Goal: Task Accomplishment & Management: Complete application form

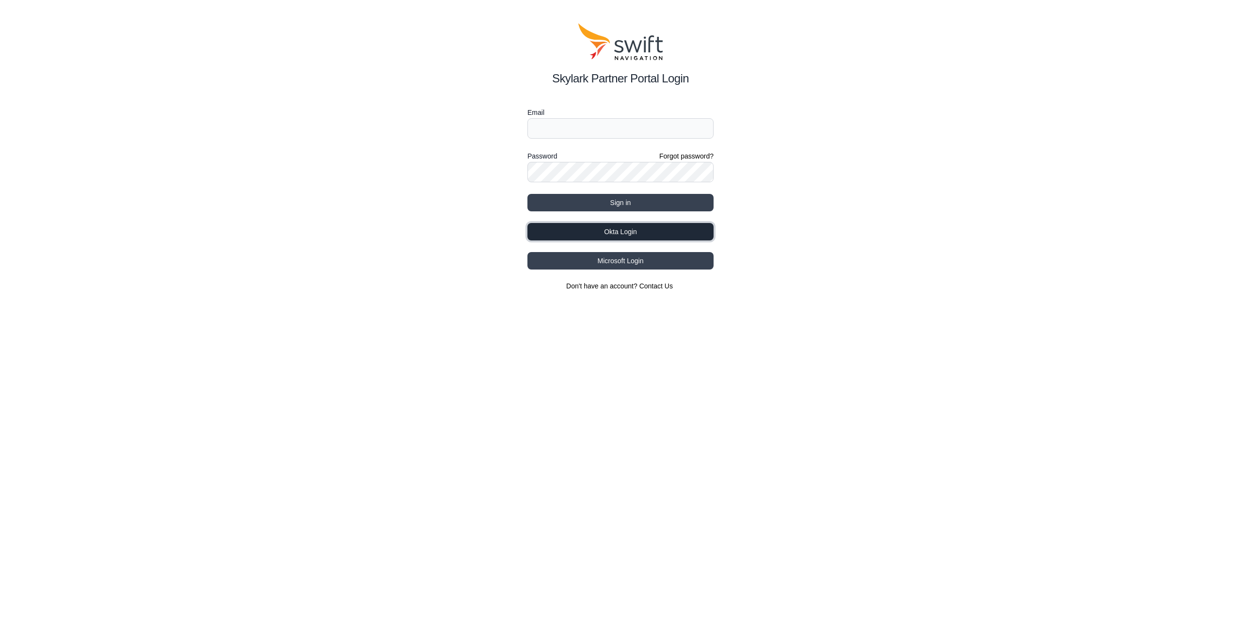
click at [604, 230] on button "Okta Login" at bounding box center [620, 231] width 186 height 17
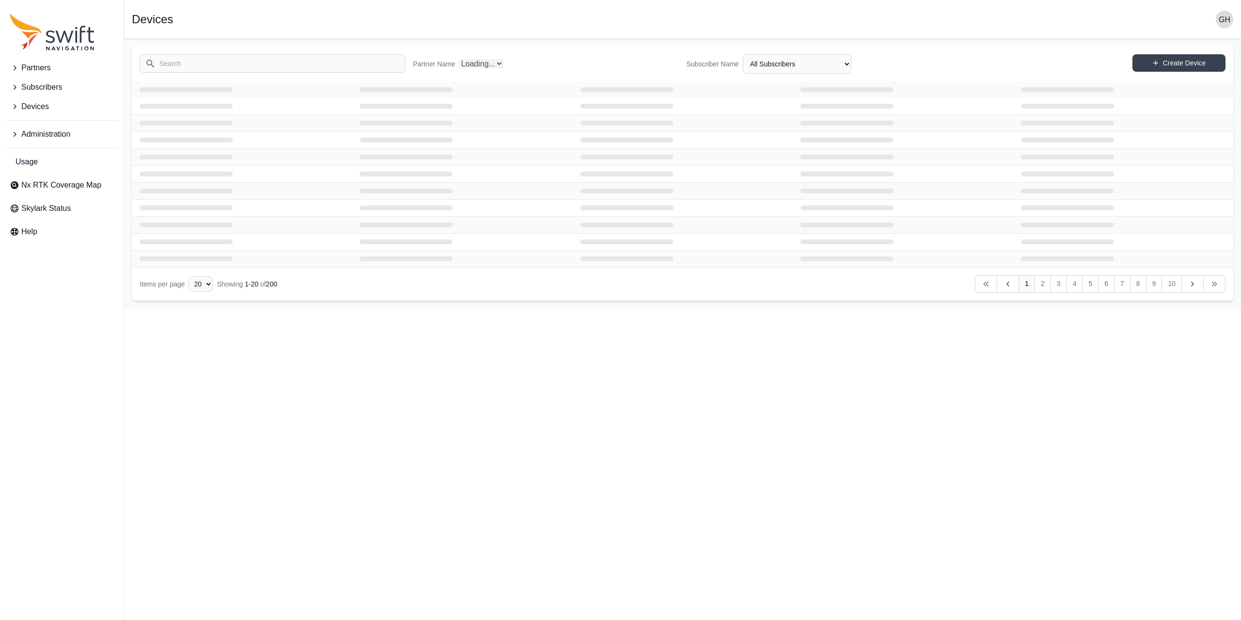
select select "Partner Name"
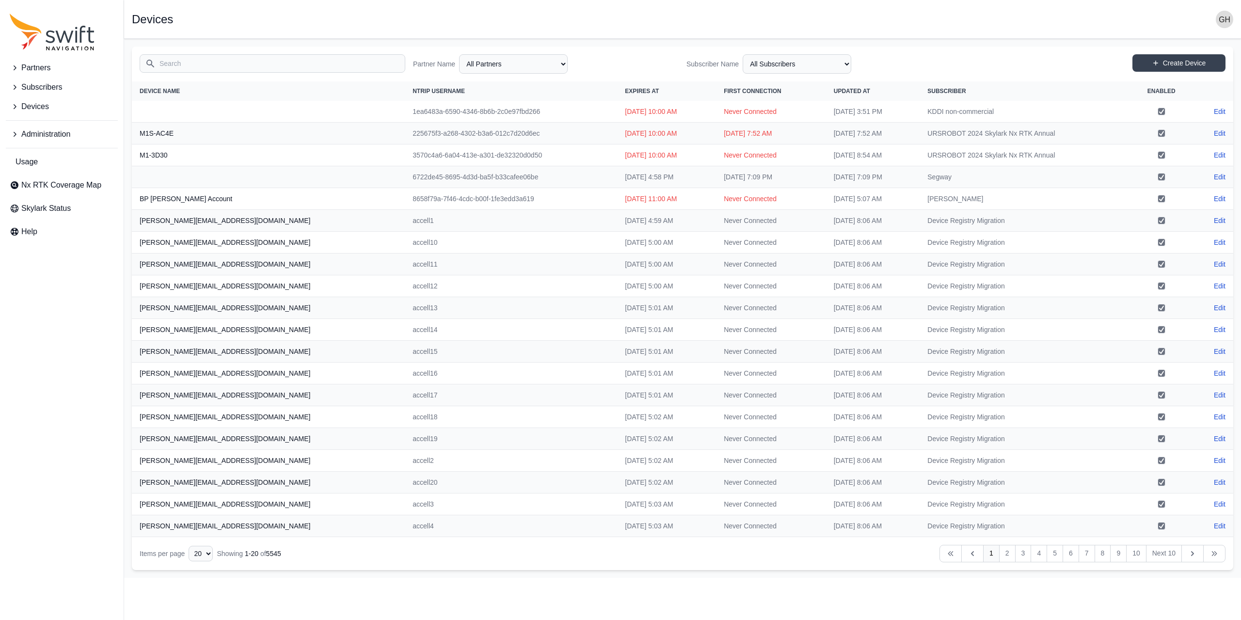
click at [265, 63] on input "Search" at bounding box center [273, 63] width 266 height 18
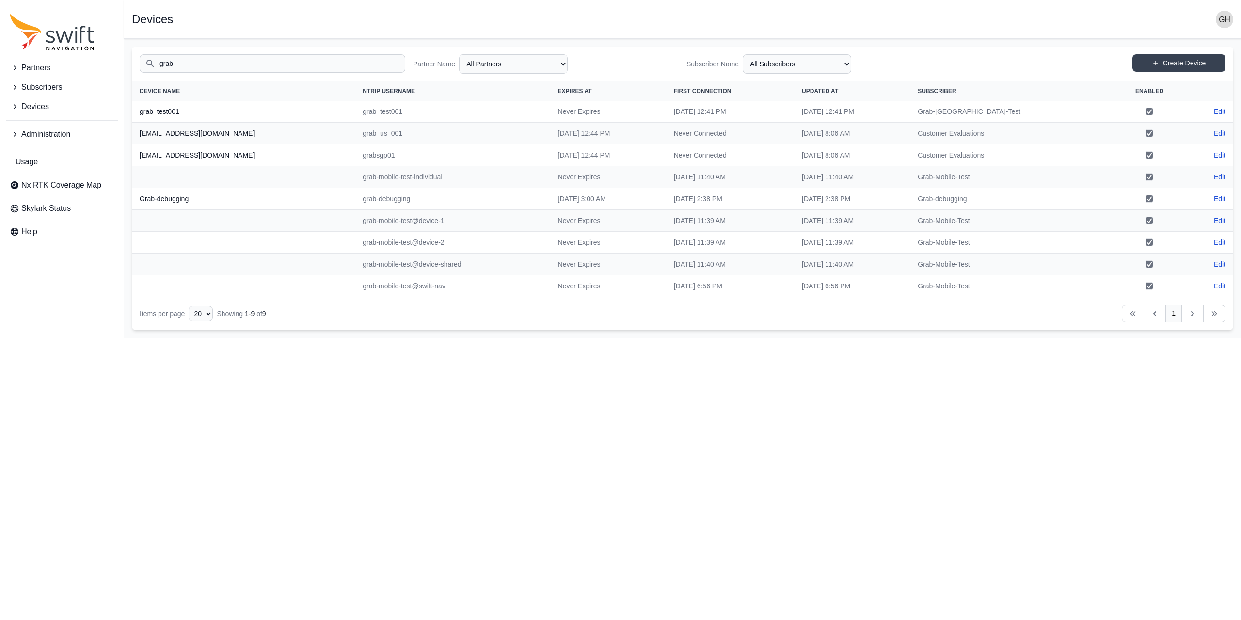
type input "grab"
click at [1028, 109] on td "Grab-[GEOGRAPHIC_DATA]-Test" at bounding box center [1011, 112] width 202 height 22
click at [1170, 61] on link "Create Device" at bounding box center [1178, 62] width 93 height 17
select select "ab3272ce-40d0-4c94-a524-96a758ab755c"
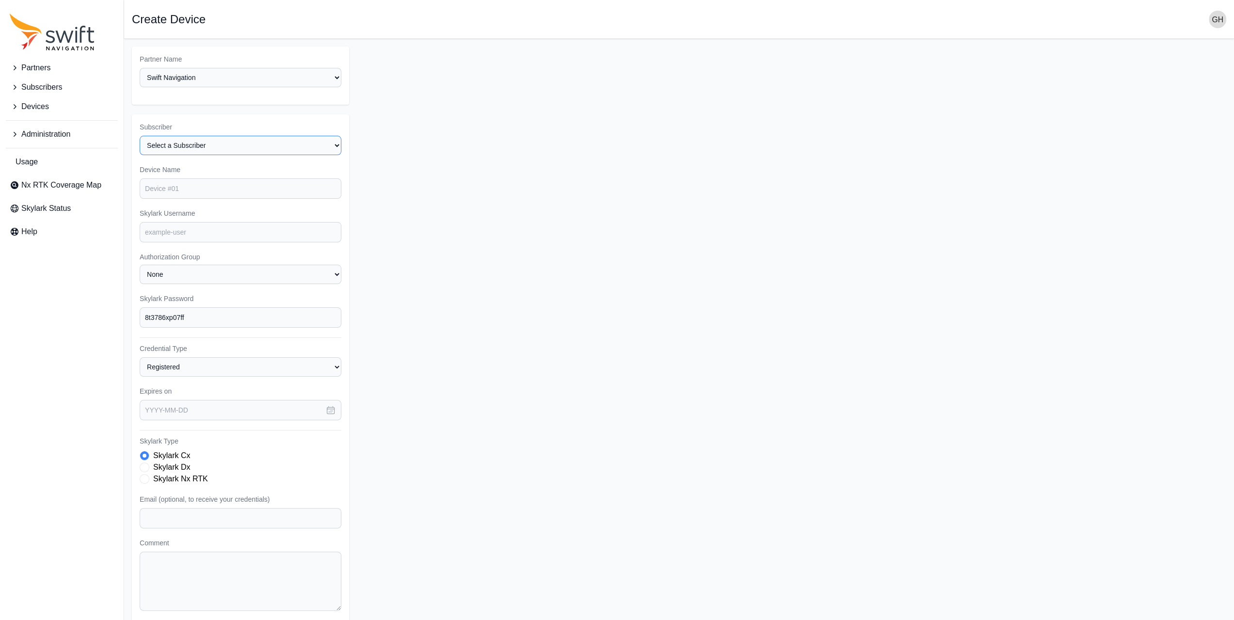
click at [226, 145] on select "Select a Subscriber <Partner Name> - Customer 1 <Partner Name> - Customer 2 <Pa…" at bounding box center [241, 145] width 202 height 19
select select "c7e21f22-422a-4487-960d-239937907488"
click at [140, 136] on select "Select a Subscriber <Partner Name> - Customer 1 <Partner Name> - Customer 2 <Pa…" at bounding box center [241, 145] width 202 height 19
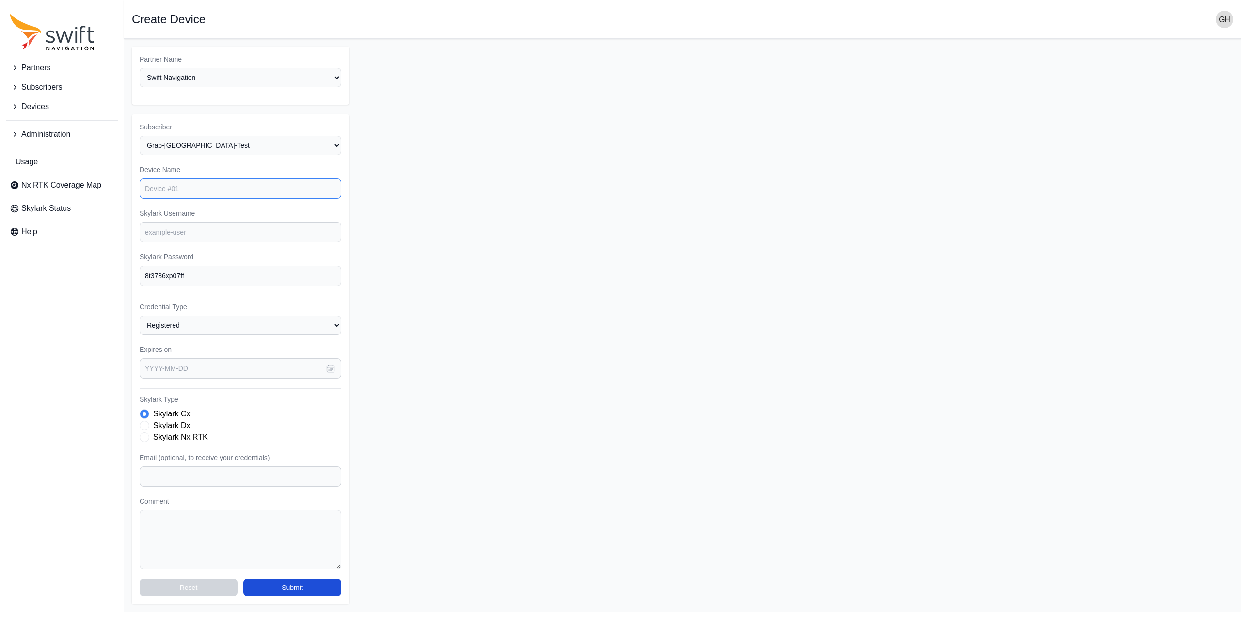
click at [200, 192] on input "Device Name" at bounding box center [241, 188] width 202 height 20
click at [35, 108] on span "Devices" at bounding box center [35, 107] width 28 height 12
click at [43, 170] on span "View Devices" at bounding box center [41, 169] width 62 height 12
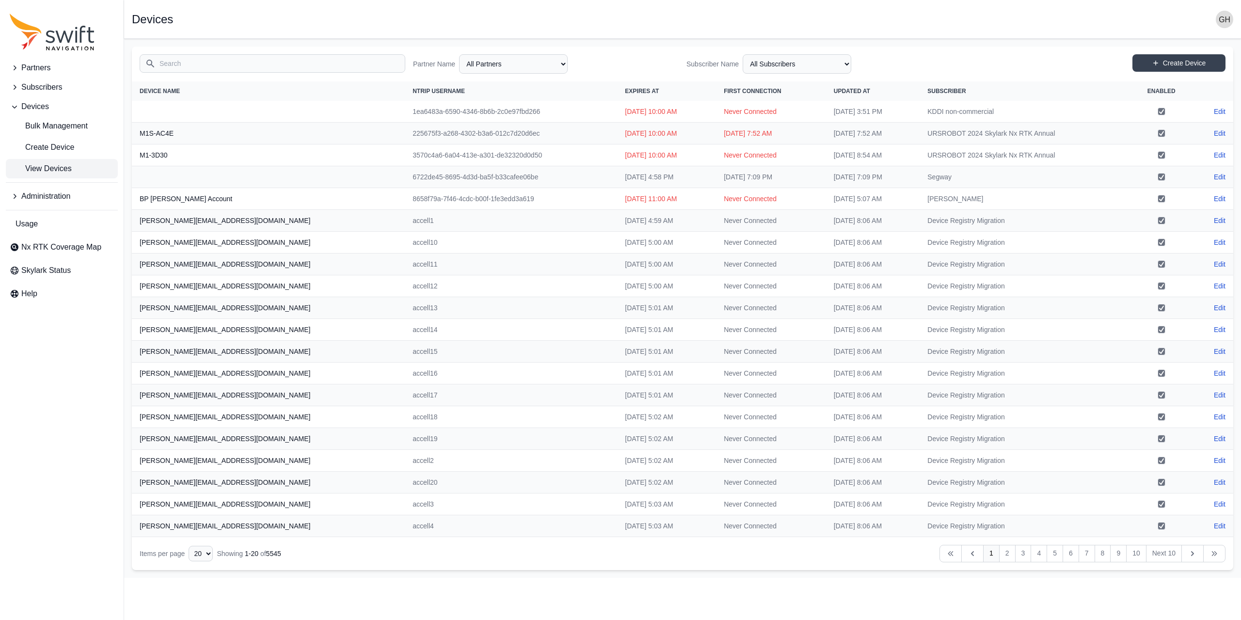
click at [251, 63] on input "Search" at bounding box center [273, 63] width 266 height 18
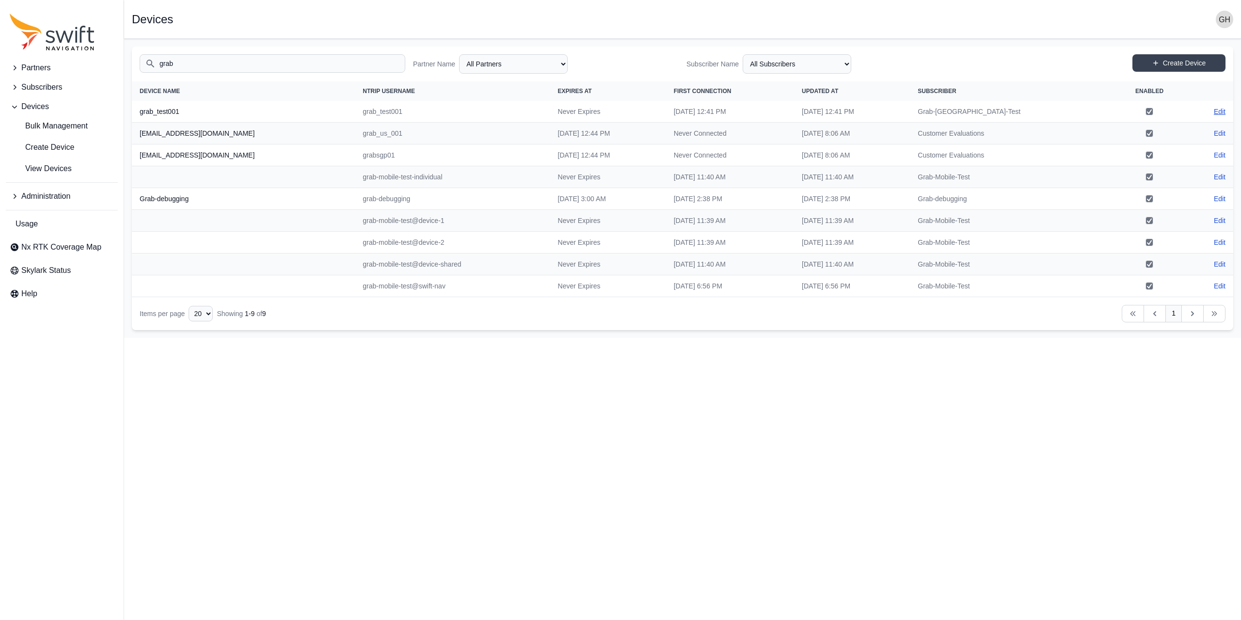
type input "grab"
click at [1220, 110] on link "Edit" at bounding box center [1220, 112] width 12 height 10
select select "ab3272ce-40d0-4c94-a524-96a758ab755c"
select select "c7e21f22-422a-4487-960d-239937907488"
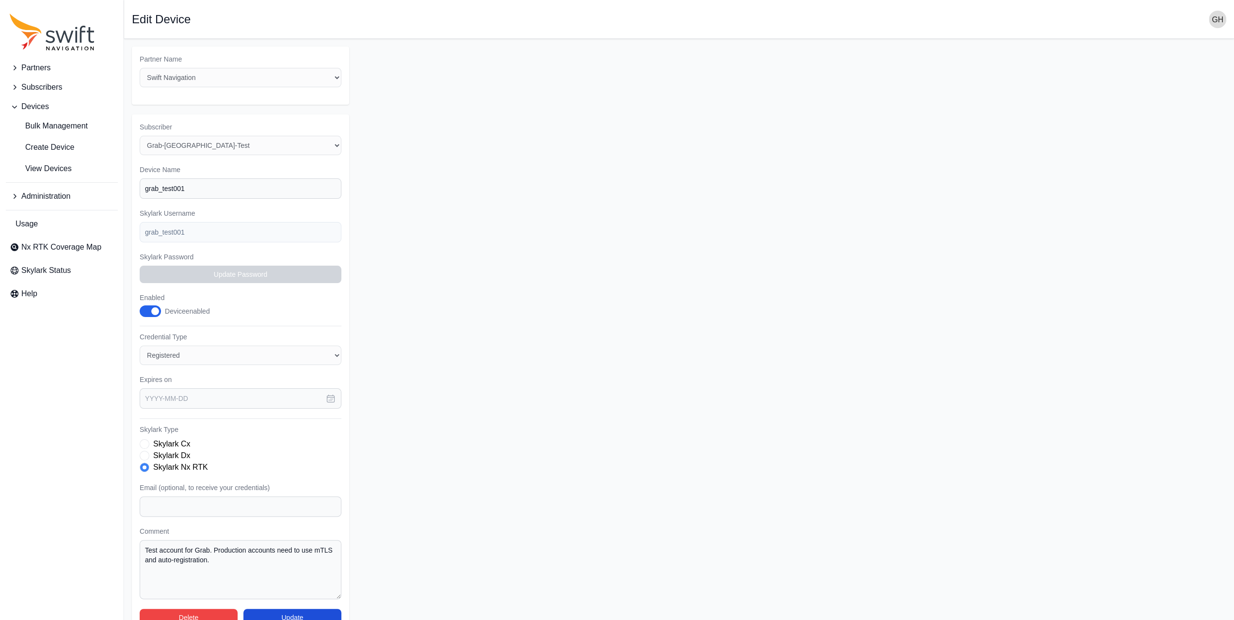
click at [40, 72] on span "Partners" at bounding box center [35, 68] width 29 height 12
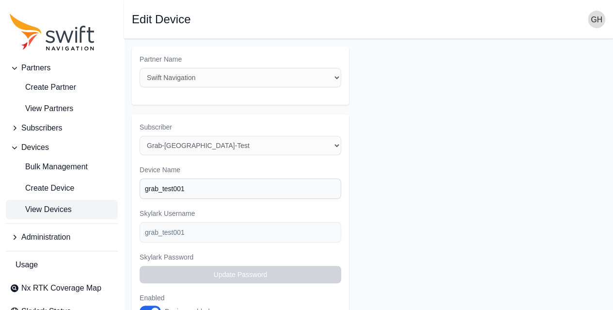
click at [44, 205] on span "View Devices" at bounding box center [41, 210] width 62 height 12
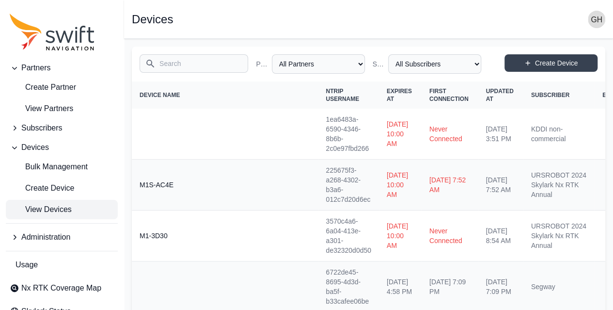
click at [190, 66] on input "Search" at bounding box center [194, 63] width 109 height 18
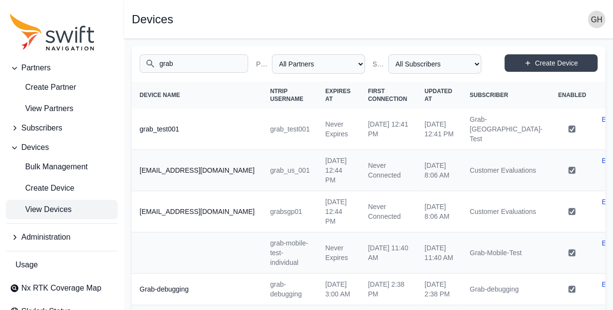
type input "grab"
click at [84, 200] on link "View Devices" at bounding box center [62, 209] width 112 height 19
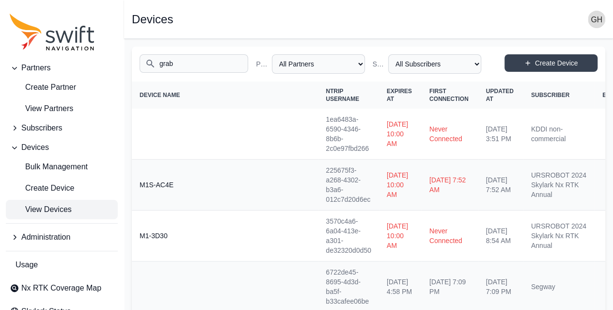
click at [238, 67] on input "grab" at bounding box center [194, 63] width 109 height 18
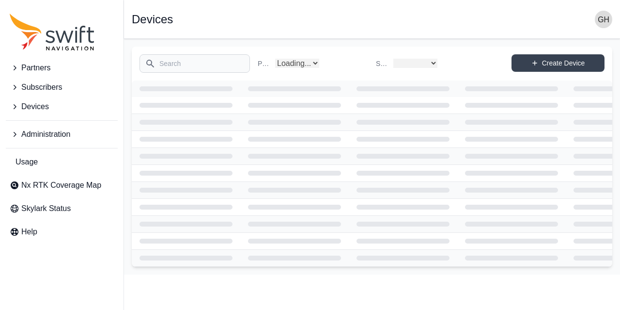
select select
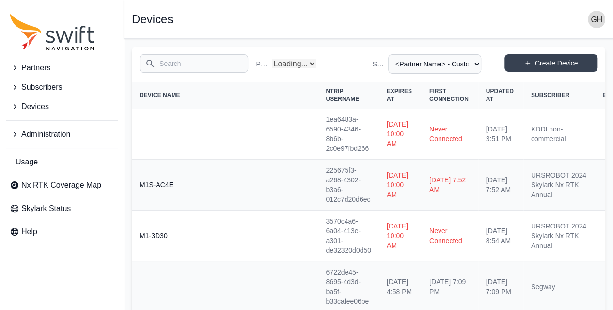
select select "Partner Name"
click at [197, 61] on input "Search" at bounding box center [194, 63] width 109 height 18
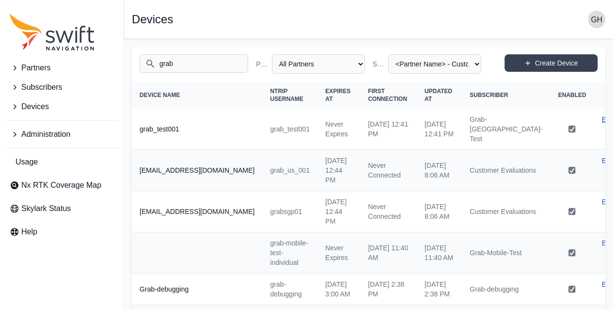
type input "grab"
click at [602, 119] on link "Edit" at bounding box center [608, 119] width 12 height 10
select select "ab3272ce-40d0-4c94-a524-96a758ab755c"
select select "c7e21f22-422a-4487-960d-239937907488"
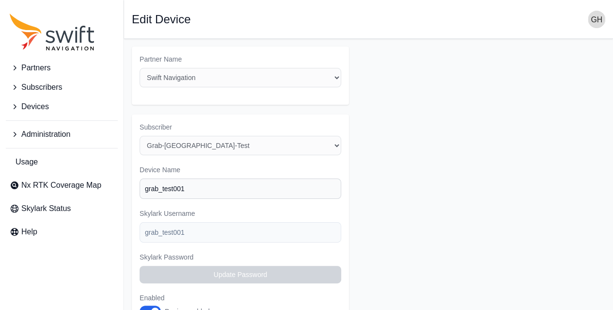
click at [67, 111] on button "Devices" at bounding box center [62, 106] width 112 height 19
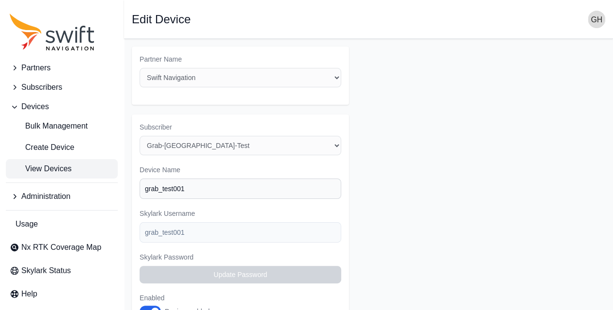
click at [73, 175] on link "View Devices" at bounding box center [62, 168] width 112 height 19
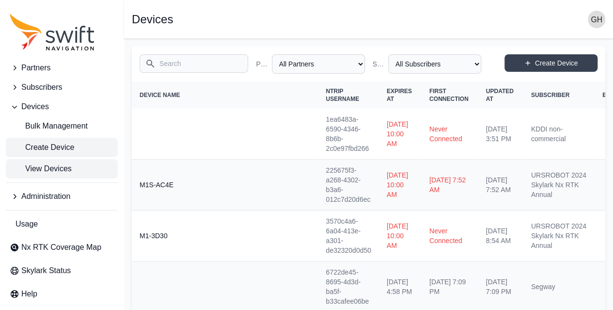
click at [72, 149] on span "Create Device" at bounding box center [42, 148] width 64 height 12
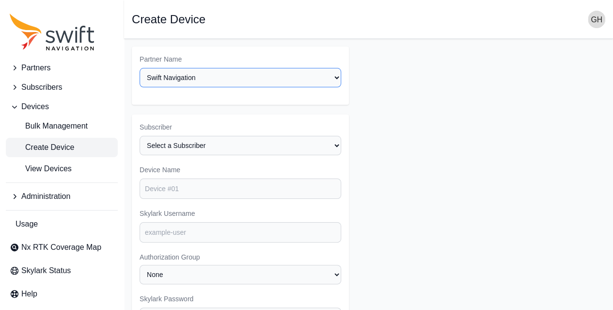
click at [220, 80] on select "Select a Partner AlpsAlpine Asensing Bad Elf Bench Mark Equipment & Supplies In…" at bounding box center [241, 77] width 202 height 19
click at [140, 68] on select "Select a Partner AlpsAlpine Asensing Bad Elf Bench Mark Equipment & Supplies In…" at bounding box center [241, 77] width 202 height 19
select select "3f7c8ae7-4574-44cd-b1e2-e924d7be4325"
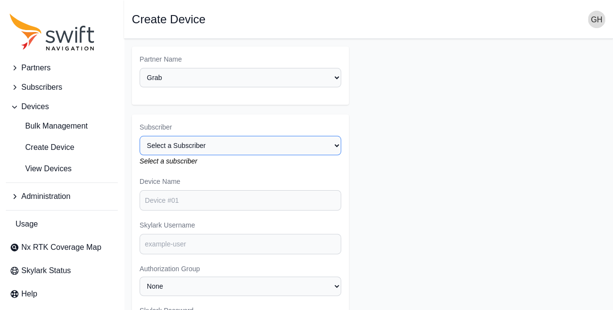
click at [209, 151] on select "Select a Subscriber Grab-debugging Grab-Mobile-Test Grab-[GEOGRAPHIC_DATA]-Test" at bounding box center [241, 145] width 202 height 19
select select "c7e21f22-422a-4487-960d-239937907488"
click at [140, 136] on select "Select a Subscriber Grab-debugging Grab-Mobile-Test Grab-[GEOGRAPHIC_DATA]-Test" at bounding box center [241, 145] width 202 height 19
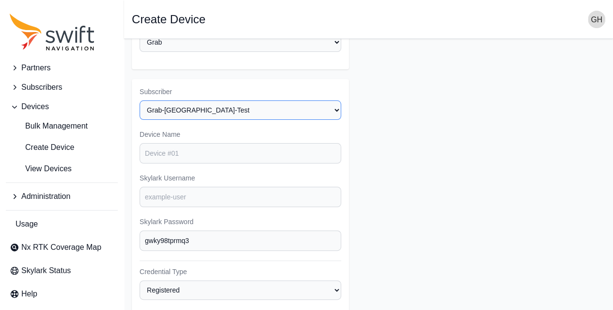
scroll to position [36, 0]
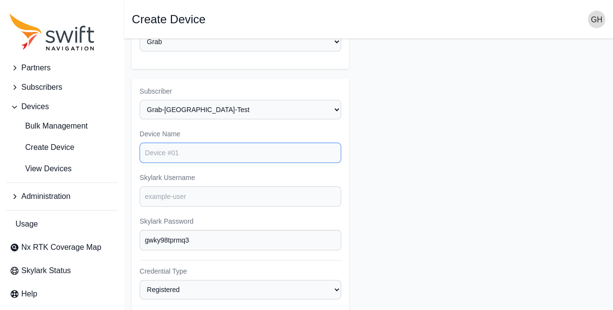
click at [199, 155] on input "Device Name" at bounding box center [241, 153] width 202 height 20
type input "grab_nyc001"
click at [176, 198] on input "Skylark Username" at bounding box center [241, 196] width 202 height 20
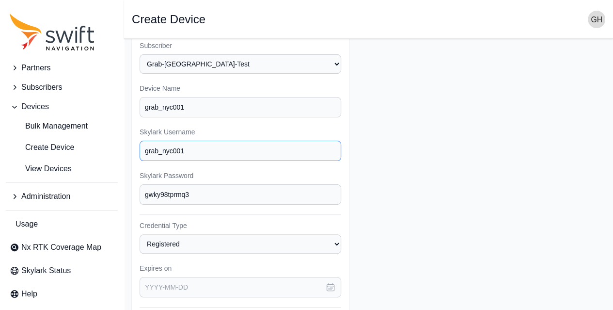
scroll to position [88, 0]
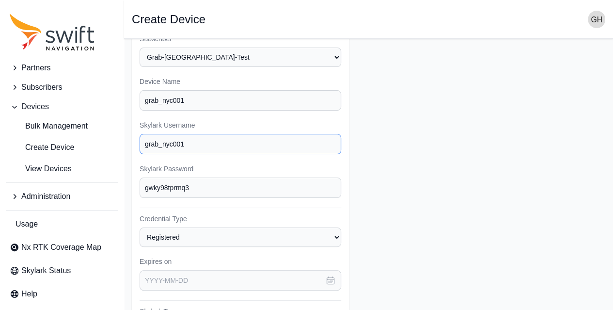
type input "grab_nyc001"
drag, startPoint x: 185, startPoint y: 140, endPoint x: 118, endPoint y: 135, distance: 67.1
click at [118, 135] on div "Partners Subscribers Devices Bulk Management Create Device View Devices Adminis…" at bounding box center [306, 237] width 613 height 573
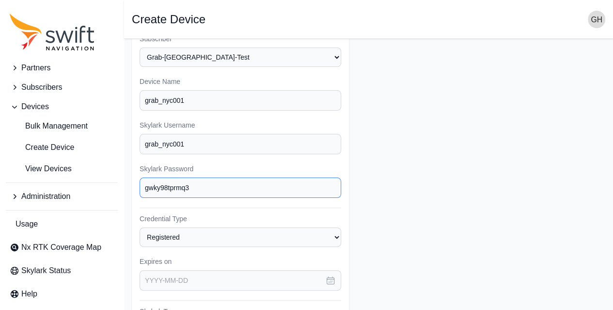
drag, startPoint x: 223, startPoint y: 186, endPoint x: 139, endPoint y: 177, distance: 84.8
click at [139, 177] on div "Subscriber Select a Subscriber Grab-debugging Grab-Mobile-Test Grab-[GEOGRAPHIC…" at bounding box center [240, 271] width 217 height 490
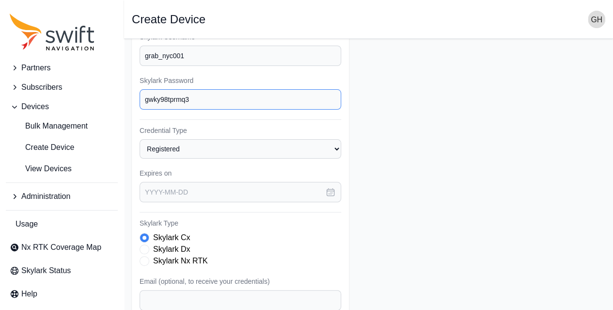
scroll to position [184, 0]
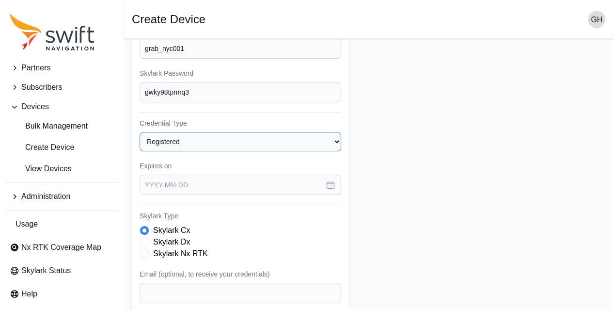
click at [190, 132] on select "Registered Preprovisioned" at bounding box center [241, 141] width 202 height 19
click at [216, 118] on label "Credential Type" at bounding box center [241, 123] width 202 height 10
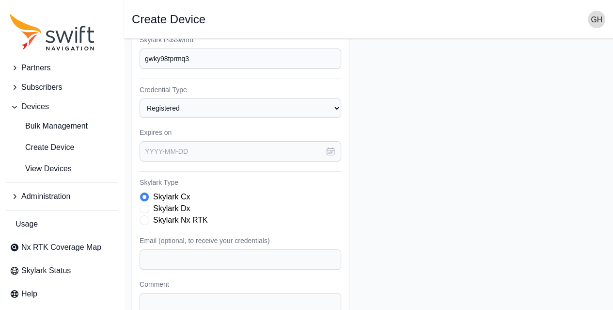
click at [179, 206] on label "Skylark Dx" at bounding box center [171, 209] width 37 height 12
click at [178, 215] on label "Skylark Nx RTK" at bounding box center [180, 220] width 55 height 12
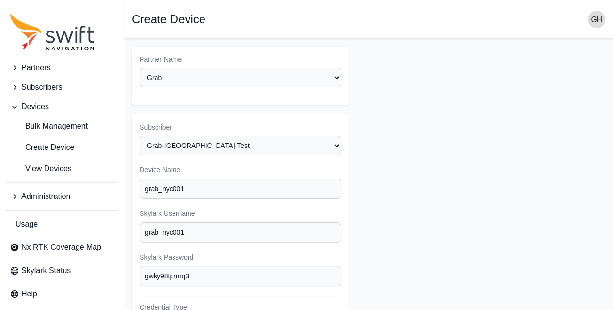
scroll to position [297, 0]
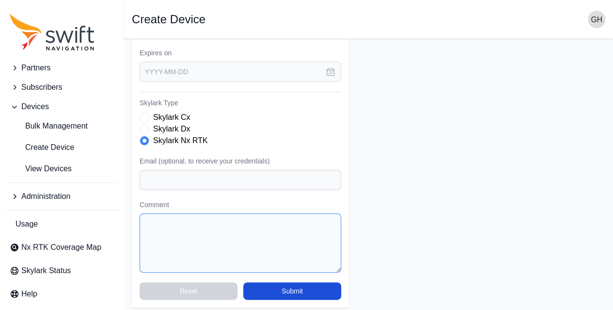
click at [214, 213] on textarea "Comment" at bounding box center [241, 242] width 202 height 59
click at [183, 220] on textarea "3-month test account [DATE] to [DATE]" at bounding box center [241, 242] width 202 height 59
click at [282, 220] on textarea "3-months access [DATE] to [DATE]" at bounding box center [241, 242] width 202 height 59
click at [313, 235] on textarea "3-months access [DATE] to [DATE]. See Gran [PERSON_NAME] for details." at bounding box center [241, 242] width 202 height 59
drag, startPoint x: 301, startPoint y: 225, endPoint x: 292, endPoint y: 218, distance: 11.1
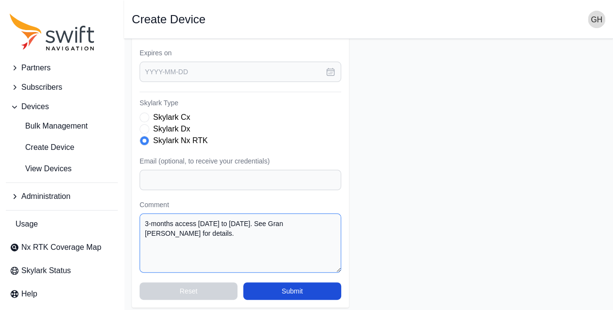
click at [292, 218] on textarea "3-months access [DATE] to [DATE]. See Gran [PERSON_NAME] for details." at bounding box center [241, 242] width 202 height 59
drag, startPoint x: 265, startPoint y: 221, endPoint x: 332, endPoint y: 221, distance: 66.4
click at [332, 221] on textarea "3-months access [DATE] to [DATE]. See [PERSON_NAME]." at bounding box center [241, 242] width 202 height 59
click at [205, 219] on textarea "3-months access [DATE] to [DATE] for NYC testing" at bounding box center [241, 242] width 202 height 59
click at [238, 217] on textarea "3-months access [DATE] to [DATE] for NYC testing" at bounding box center [241, 242] width 202 height 59
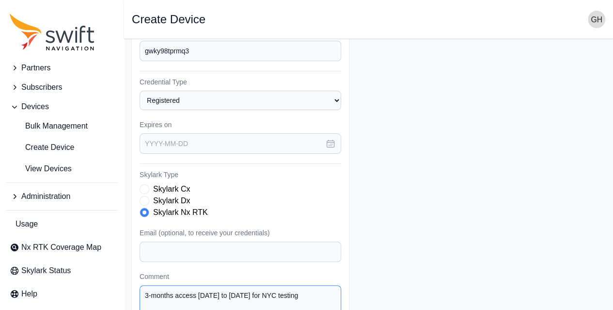
scroll to position [224, 0]
type textarea "3-months access [DATE] to [DATE] for NYC testing"
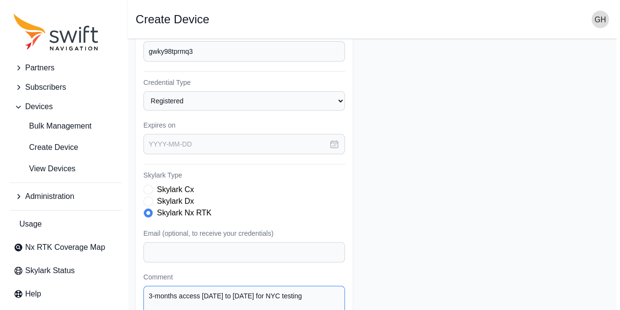
scroll to position [297, 0]
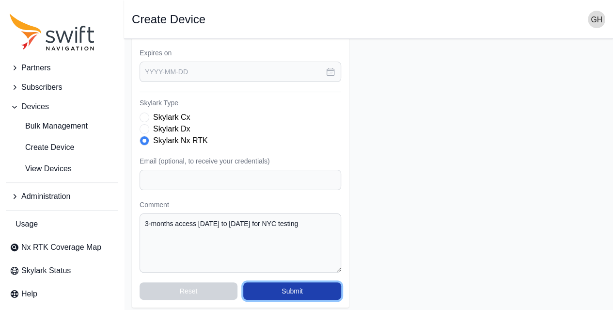
click at [268, 285] on button "Submit" at bounding box center [292, 290] width 98 height 17
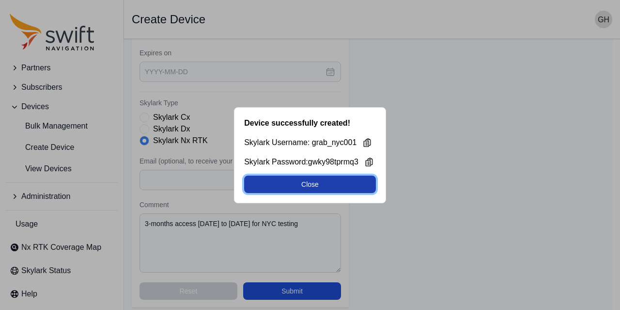
click at [339, 181] on button "Close" at bounding box center [310, 183] width 132 height 17
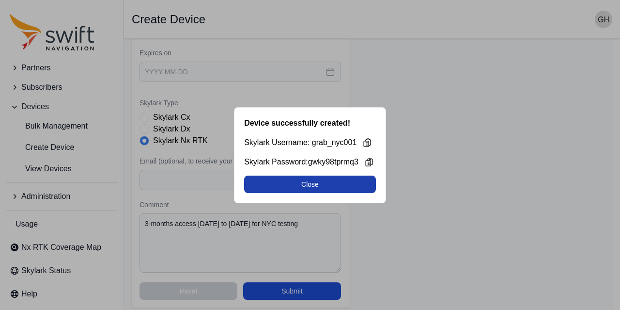
select select "3f7c8ae7-4574-44cd-b1e2-e924d7be4325"
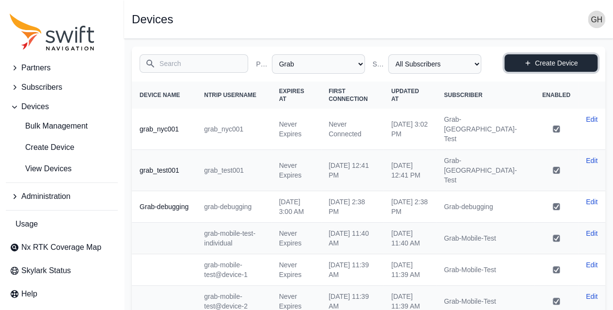
click at [526, 61] on icon at bounding box center [527, 63] width 7 height 7
select select "3f7c8ae7-4574-44cd-b1e2-e924d7be4325"
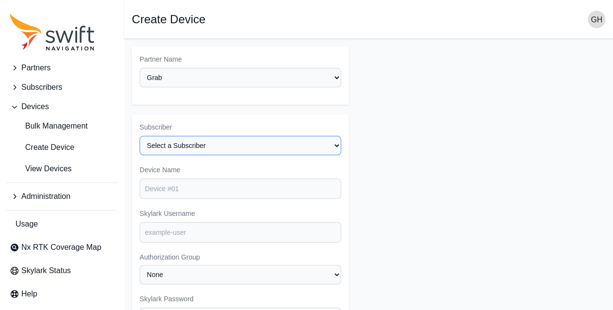
click at [238, 140] on select "Select a Subscriber Grab-debugging Grab-Mobile-Test Grab-[GEOGRAPHIC_DATA]-Test" at bounding box center [241, 145] width 202 height 19
select select "c7e21f22-422a-4487-960d-239937907488"
click at [140, 136] on select "Select a Subscriber Grab-debugging Grab-Mobile-Test Grab-[GEOGRAPHIC_DATA]-Test" at bounding box center [241, 145] width 202 height 19
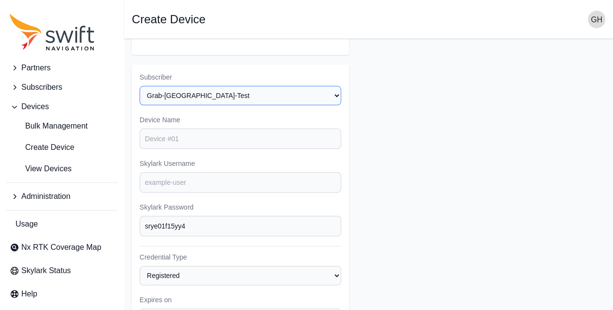
scroll to position [50, 0]
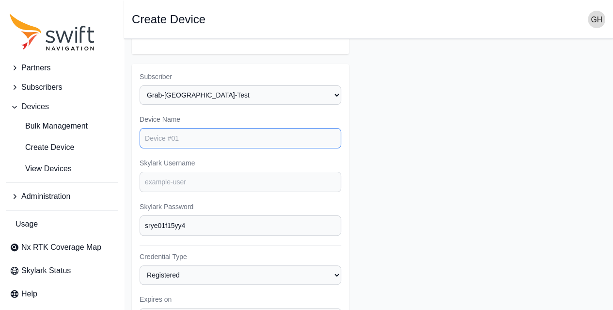
click at [222, 136] on input "Device Name" at bounding box center [241, 138] width 202 height 20
drag, startPoint x: 208, startPoint y: 139, endPoint x: 139, endPoint y: 137, distance: 68.9
click at [139, 137] on div "Subscriber Select a Subscriber Grab-debugging Grab-Mobile-Test Grab-[GEOGRAPHIC…" at bounding box center [240, 309] width 217 height 490
type input "grab_nyc002"
click at [178, 173] on input "Skylark Username" at bounding box center [241, 182] width 202 height 20
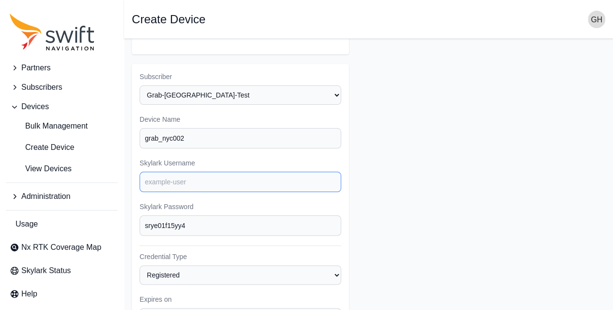
paste input "grab_nyc002"
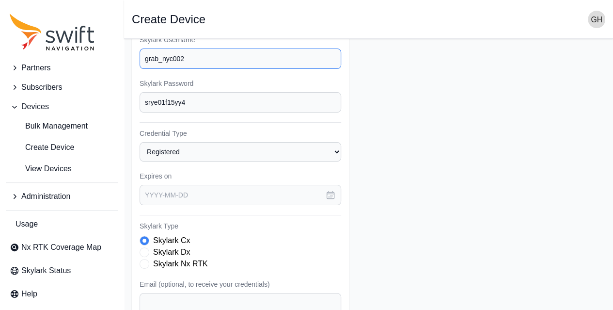
scroll to position [174, 0]
type input "grab_nyc002"
click at [163, 257] on label "Skylark Nx RTK" at bounding box center [180, 263] width 55 height 12
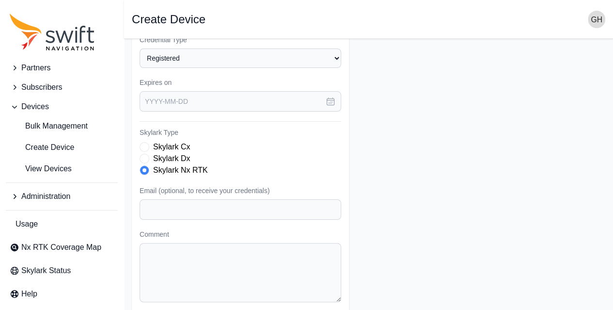
scroll to position [266, 0]
click at [330, 101] on icon "button" at bounding box center [331, 103] width 10 height 10
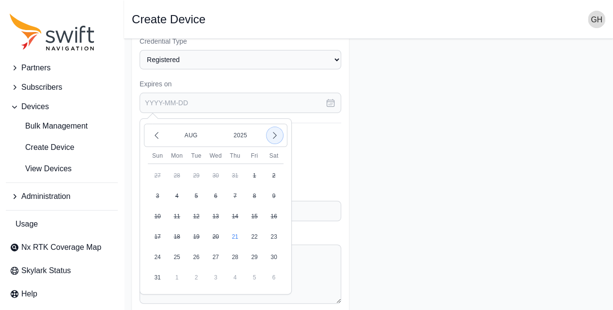
click at [277, 134] on icon "button" at bounding box center [275, 135] width 10 height 10
click at [277, 210] on button "15" at bounding box center [273, 215] width 19 height 19
type input "[DATE]"
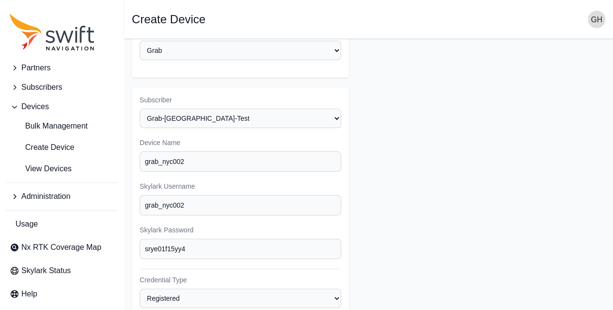
scroll to position [50, 0]
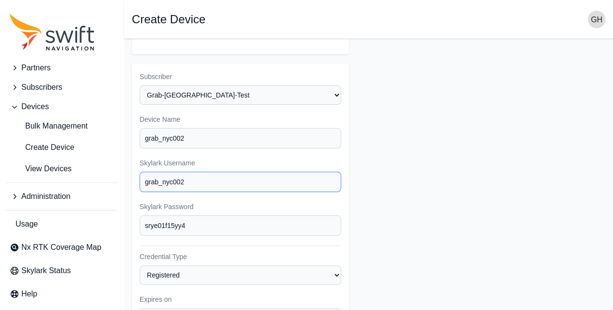
drag, startPoint x: 200, startPoint y: 178, endPoint x: 131, endPoint y: 174, distance: 68.9
click at [131, 174] on main "Open sidebar Create Device Partner Name Select a Partner AlpsAlpine Asensing Ba…" at bounding box center [368, 274] width 489 height 573
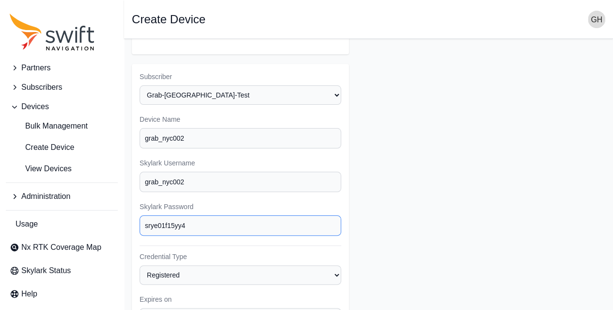
drag, startPoint x: 191, startPoint y: 219, endPoint x: 140, endPoint y: 218, distance: 50.9
click at [140, 218] on input "srye01f15yy4" at bounding box center [241, 225] width 202 height 20
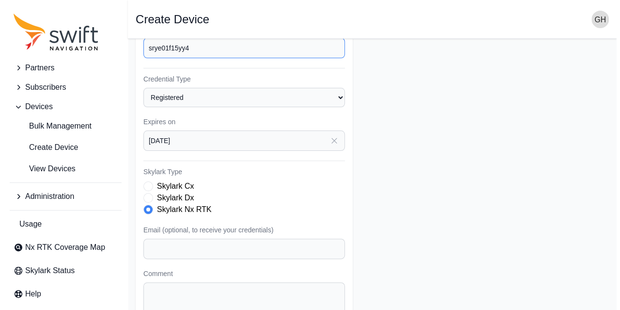
scroll to position [297, 0]
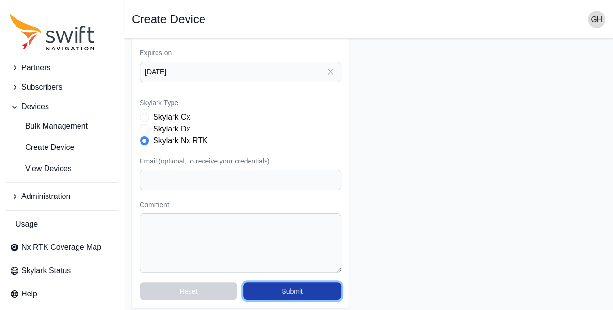
click at [316, 282] on button "Submit" at bounding box center [292, 290] width 98 height 17
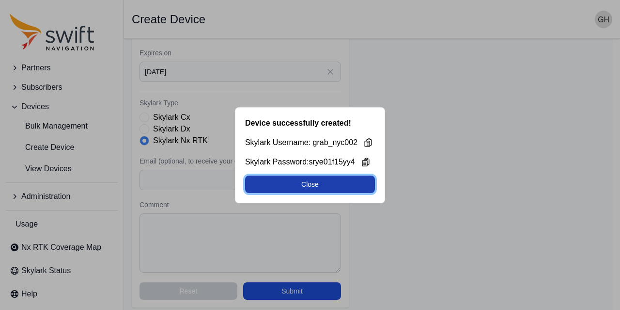
click at [339, 186] on button "Close" at bounding box center [310, 183] width 130 height 17
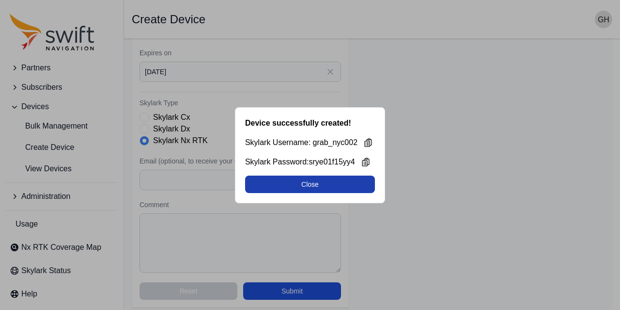
select select "3f7c8ae7-4574-44cd-b1e2-e924d7be4325"
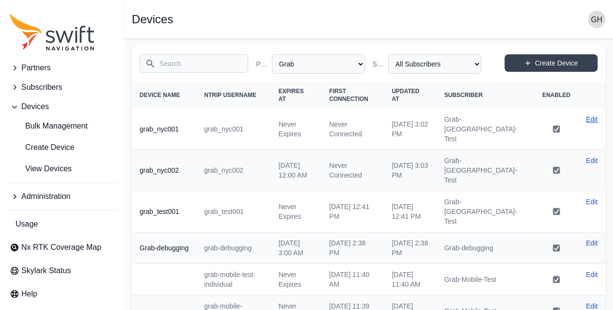
click at [590, 119] on link "Edit" at bounding box center [592, 119] width 12 height 10
select select "3f7c8ae7-4574-44cd-b1e2-e924d7be4325"
select select "c7e21f22-422a-4487-960d-239937907488"
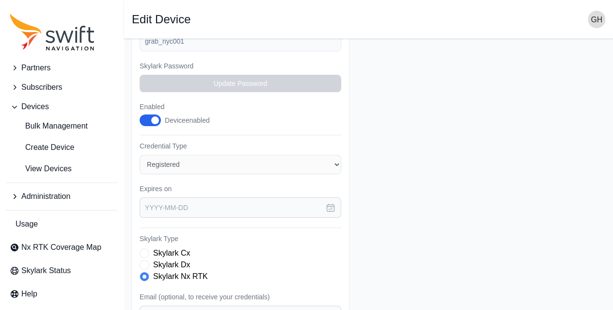
scroll to position [205, 0]
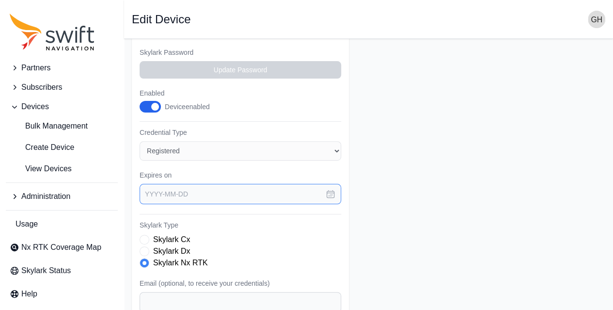
click at [226, 188] on input "text" at bounding box center [241, 194] width 202 height 20
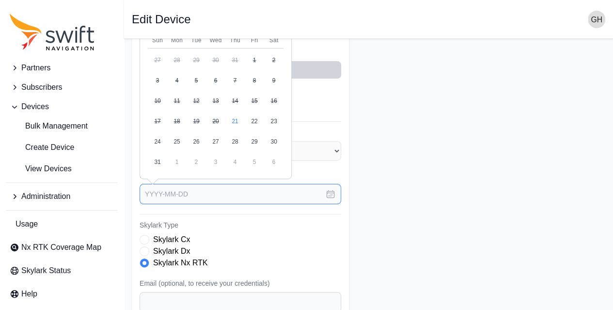
scroll to position [159, 0]
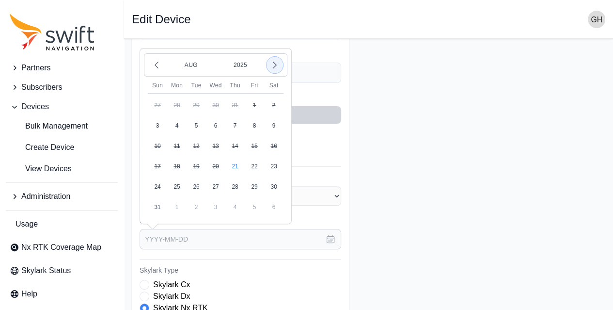
click at [278, 65] on icon "button" at bounding box center [275, 65] width 10 height 10
click at [270, 141] on button "15" at bounding box center [273, 145] width 19 height 19
type input "[DATE]"
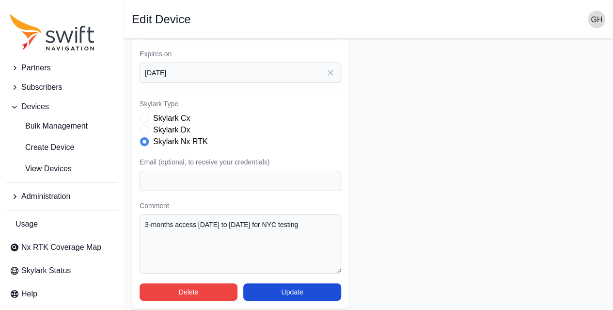
scroll to position [327, 0]
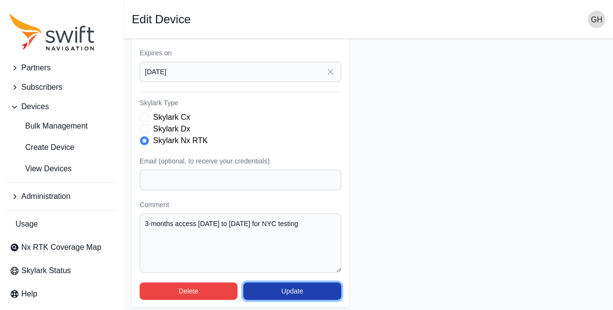
click at [278, 285] on button "Update" at bounding box center [292, 290] width 98 height 17
select select "3f7c8ae7-4574-44cd-b1e2-e924d7be4325"
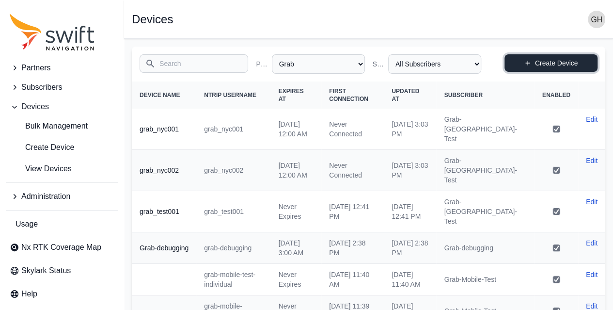
click at [528, 65] on icon at bounding box center [527, 63] width 7 height 7
select select "3f7c8ae7-4574-44cd-b1e2-e924d7be4325"
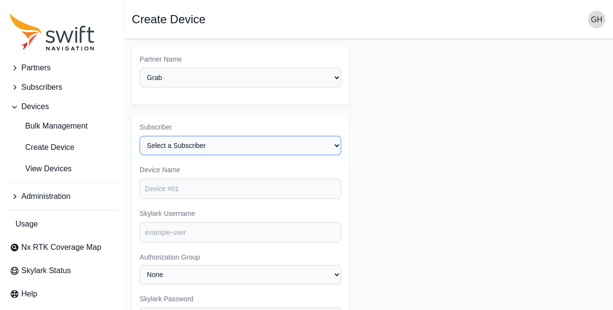
click at [177, 140] on select "Select a Subscriber Grab-debugging Grab-Mobile-Test Grab-[GEOGRAPHIC_DATA]-Test" at bounding box center [241, 145] width 202 height 19
select select "c7e21f22-422a-4487-960d-239937907488"
click at [140, 136] on select "Select a Subscriber Grab-debugging Grab-Mobile-Test Grab-[GEOGRAPHIC_DATA]-Test" at bounding box center [241, 145] width 202 height 19
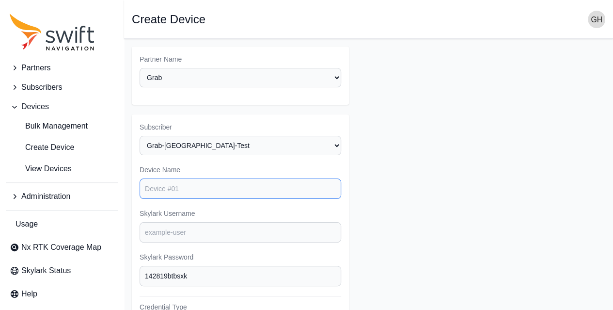
click at [178, 187] on input "Device Name" at bounding box center [241, 188] width 202 height 20
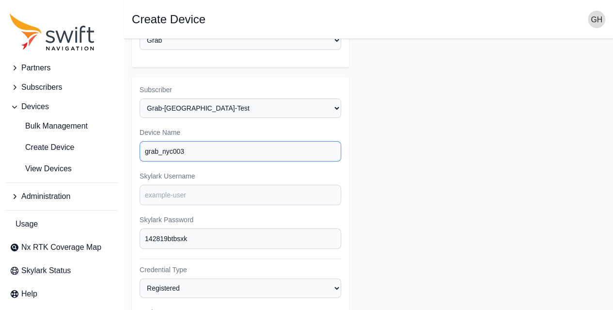
scroll to position [42, 0]
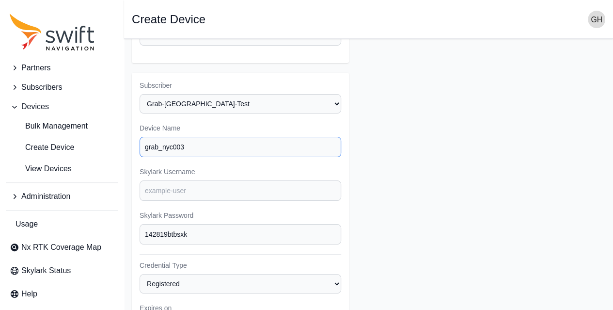
type input "grab_nyc003"
click at [178, 187] on input "Skylark Username" at bounding box center [241, 190] width 202 height 20
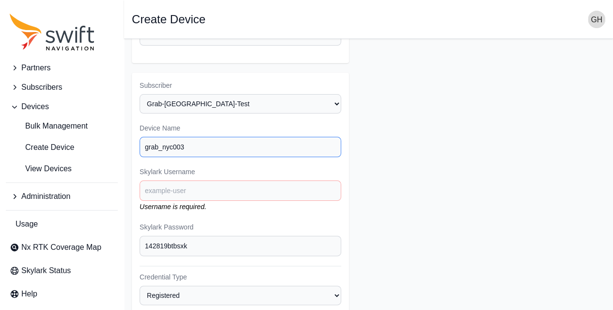
drag, startPoint x: 190, startPoint y: 143, endPoint x: 136, endPoint y: 143, distance: 53.8
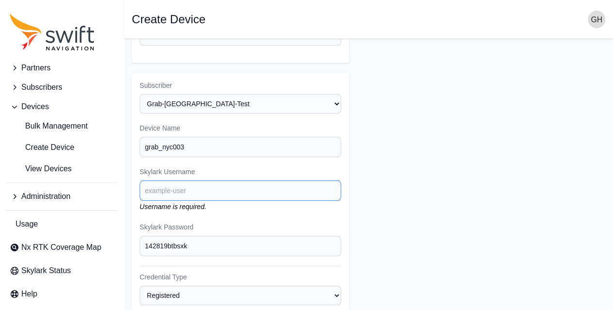
click at [172, 188] on input "Skylark Username" at bounding box center [241, 190] width 202 height 20
paste input "grab_nyc003"
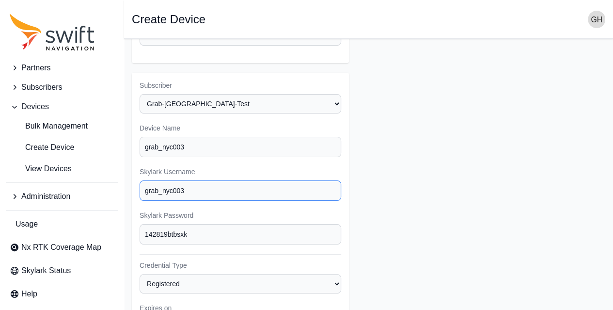
scroll to position [78, 0]
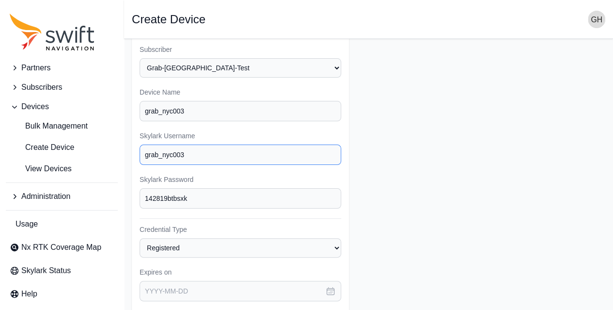
type input "grab_nyc003"
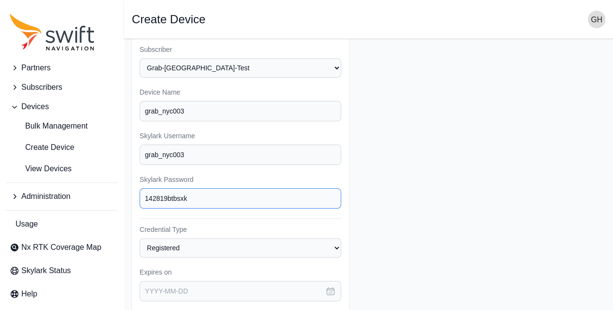
drag, startPoint x: 194, startPoint y: 203, endPoint x: 126, endPoint y: 198, distance: 68.0
click at [126, 198] on main "Open sidebar Create Device Partner Name Select a Partner AlpsAlpine Asensing Ba…" at bounding box center [368, 247] width 489 height 573
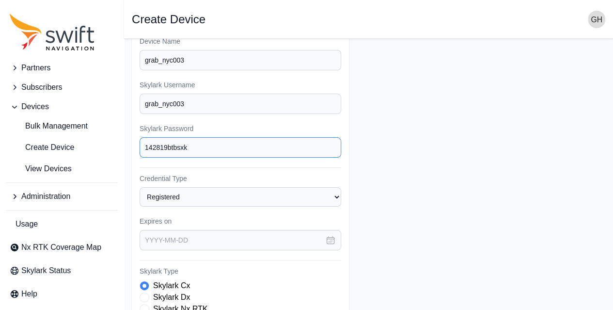
scroll to position [129, 0]
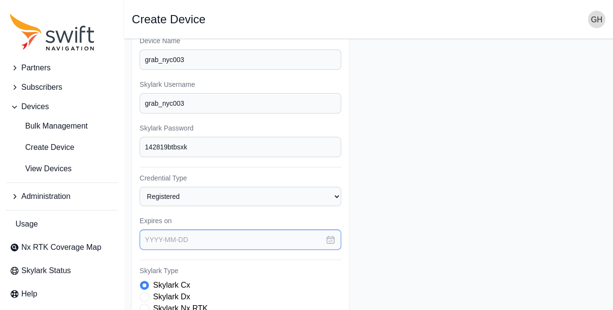
click at [182, 236] on input "text" at bounding box center [241, 239] width 202 height 20
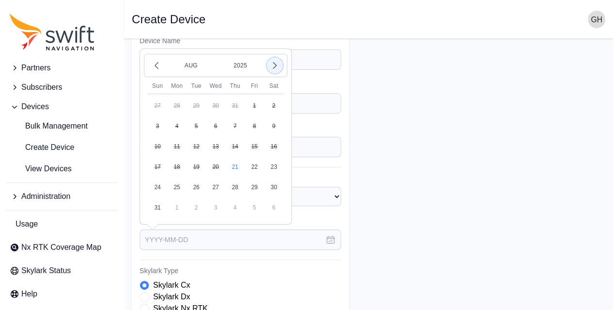
click at [272, 67] on button "button" at bounding box center [275, 65] width 16 height 16
click at [271, 143] on button "15" at bounding box center [273, 146] width 19 height 19
type input "[DATE]"
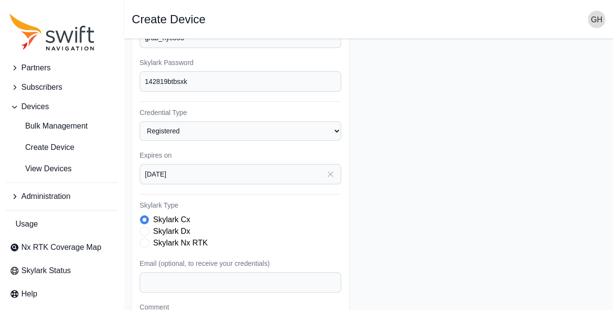
scroll to position [195, 0]
click at [200, 238] on label "Skylark Nx RTK" at bounding box center [180, 243] width 55 height 12
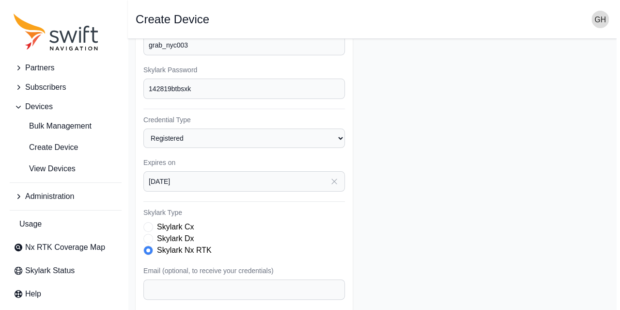
scroll to position [297, 0]
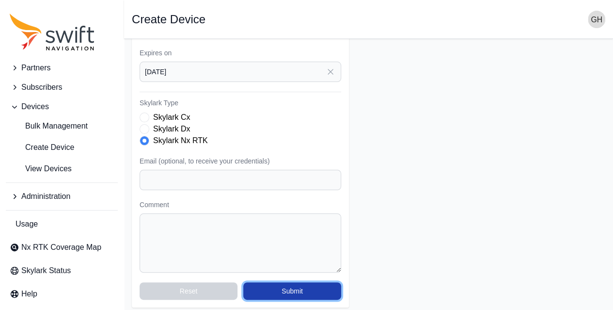
click at [293, 283] on button "Submit" at bounding box center [292, 290] width 98 height 17
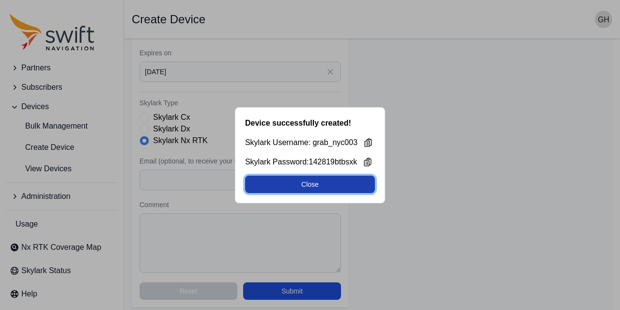
click at [343, 181] on button "Close" at bounding box center [310, 183] width 130 height 17
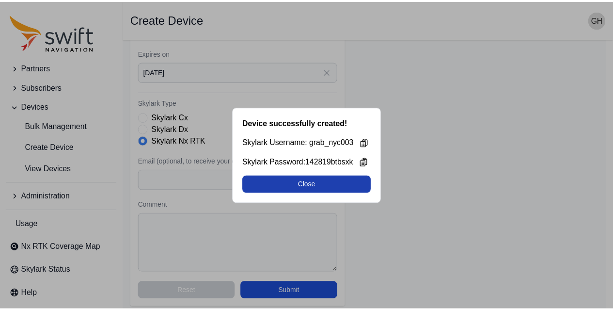
scroll to position [120, 0]
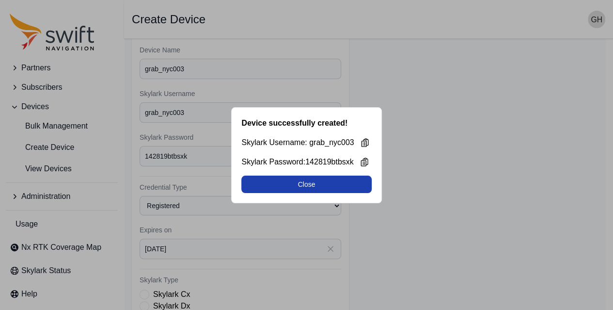
select select "3f7c8ae7-4574-44cd-b1e2-e924d7be4325"
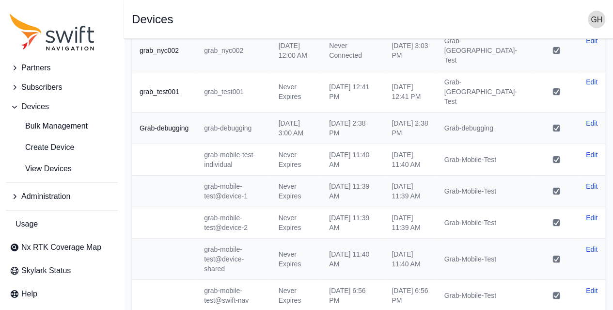
scroll to position [0, 0]
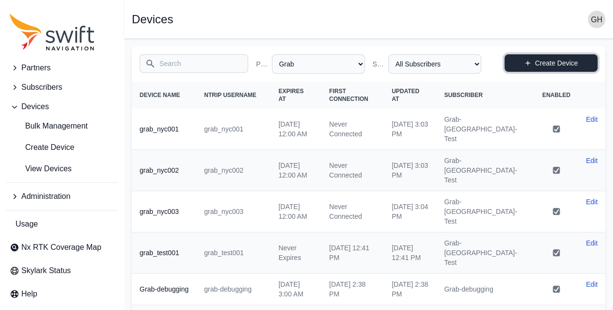
click at [555, 69] on link "Create Device" at bounding box center [551, 62] width 93 height 17
select select "3f7c8ae7-4574-44cd-b1e2-e924d7be4325"
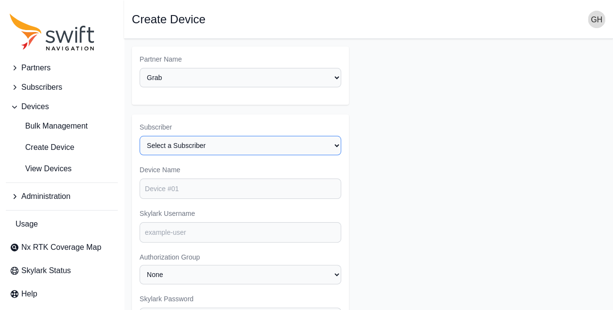
click at [252, 153] on select "Select a Subscriber Grab-debugging Grab-Mobile-Test Grab-[GEOGRAPHIC_DATA]-Test" at bounding box center [241, 145] width 202 height 19
select select "c7e21f22-422a-4487-960d-239937907488"
click at [140, 136] on select "Select a Subscriber Grab-debugging Grab-Mobile-Test Grab-[GEOGRAPHIC_DATA]-Test" at bounding box center [241, 145] width 202 height 19
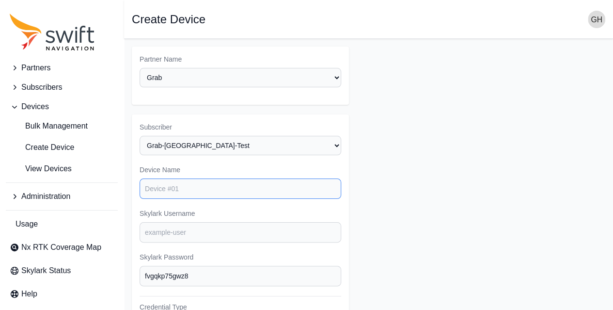
click at [230, 187] on input "Device Name" at bounding box center [241, 188] width 202 height 20
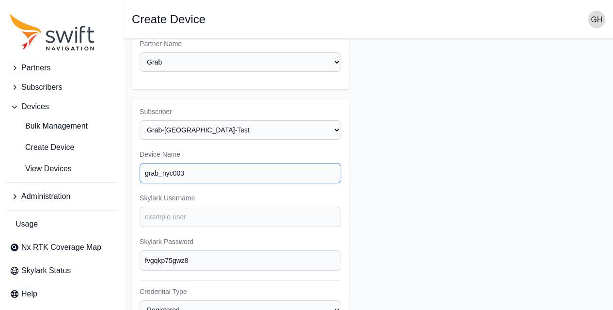
drag, startPoint x: 194, startPoint y: 167, endPoint x: 121, endPoint y: 168, distance: 73.2
click at [121, 168] on div "Partners Subscribers Devices Bulk Management Create Device View Devices Adminis…" at bounding box center [306, 309] width 613 height 573
type input "grab_nyc003"
click at [171, 221] on input "Skylark Username" at bounding box center [241, 216] width 202 height 20
paste input "grab_nyc003"
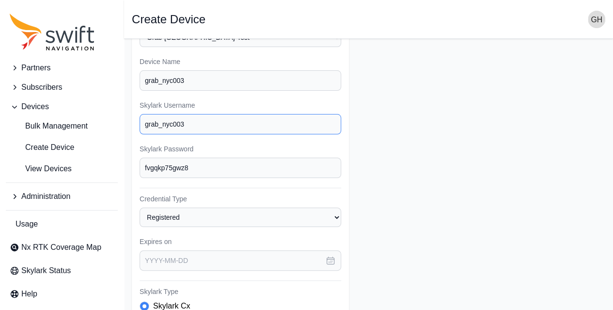
scroll to position [109, 0]
type input "grab_nyc003"
drag, startPoint x: 193, startPoint y: 162, endPoint x: 122, endPoint y: 162, distance: 71.3
click at [122, 162] on div "Partners Subscribers Devices Bulk Management Create Device View Devices Adminis…" at bounding box center [306, 216] width 613 height 573
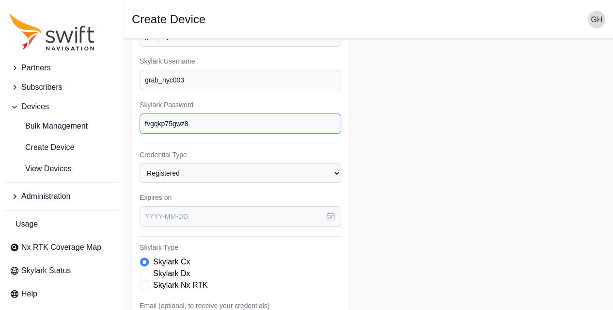
scroll to position [153, 0]
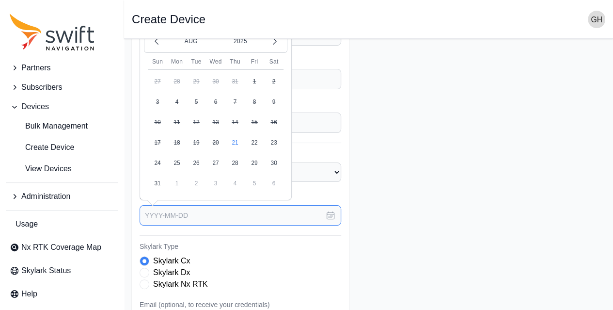
click at [203, 211] on input "text" at bounding box center [241, 215] width 202 height 20
click at [276, 41] on icon "button" at bounding box center [275, 41] width 10 height 10
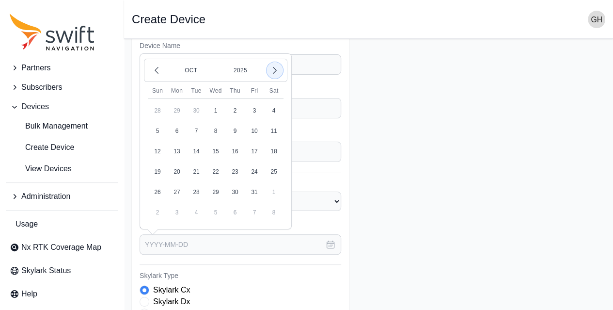
click at [275, 67] on icon "button" at bounding box center [274, 70] width 3 height 6
click at [275, 146] on button "15" at bounding box center [273, 151] width 19 height 19
type input "[DATE]"
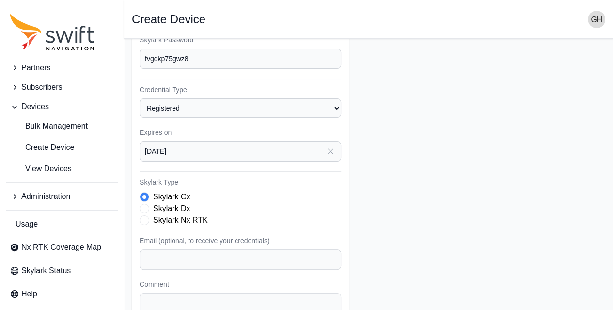
scroll to position [237, 0]
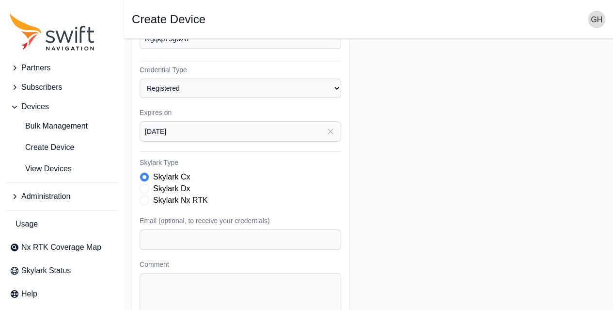
click at [189, 197] on label "Skylark Nx RTK" at bounding box center [180, 200] width 55 height 12
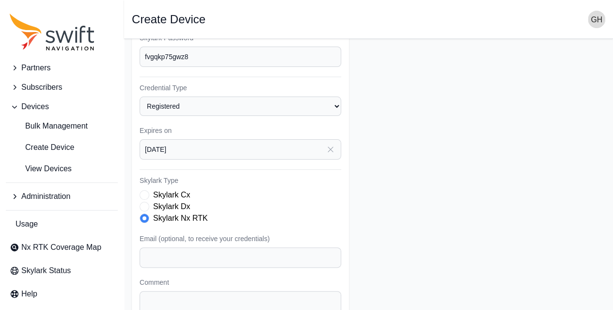
scroll to position [297, 0]
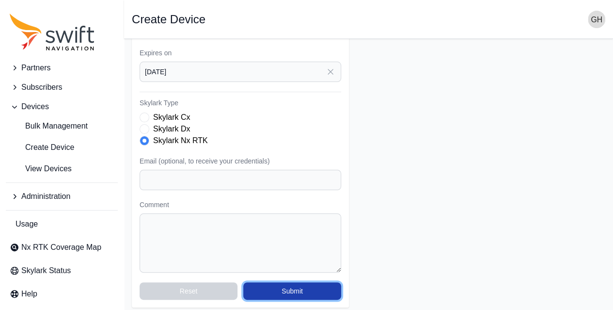
click at [278, 284] on button "Submit" at bounding box center [292, 290] width 98 height 17
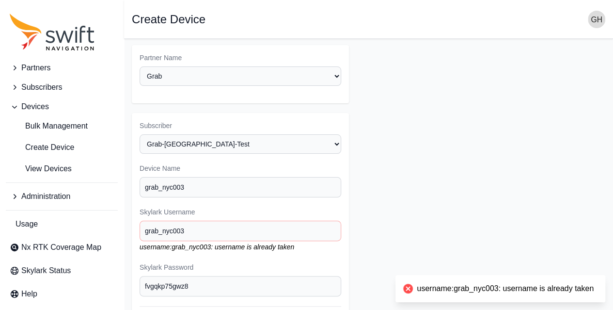
scroll to position [0, 0]
click at [257, 183] on input "grab_nyc003" at bounding box center [241, 188] width 202 height 20
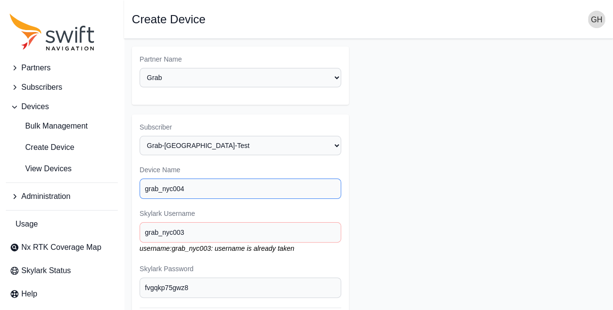
type input "grab_nyc004"
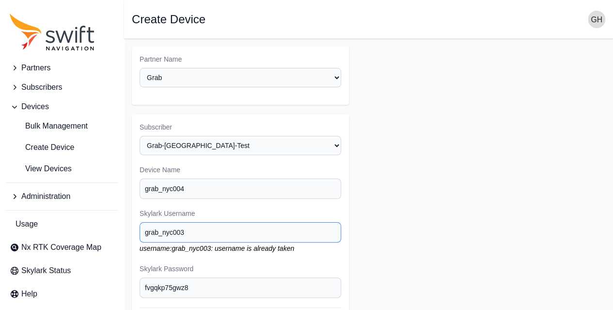
click at [251, 224] on input "grab_nyc003" at bounding box center [241, 232] width 202 height 20
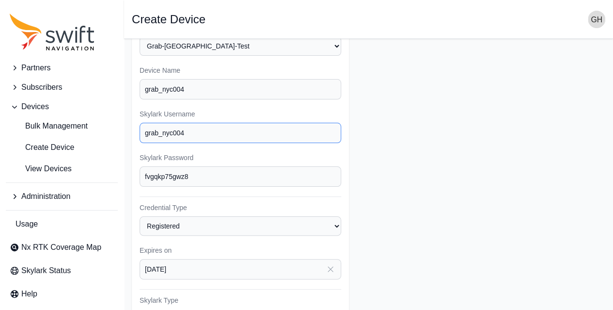
scroll to position [99, 0]
type input "grab_nyc004"
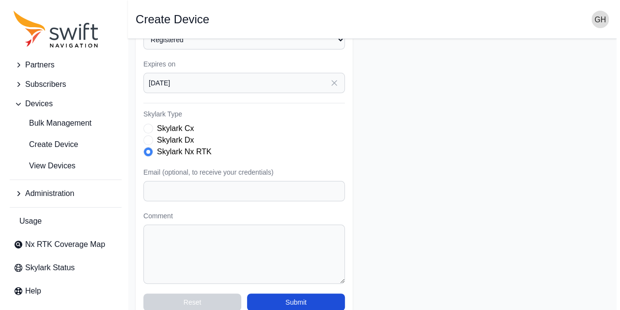
scroll to position [297, 0]
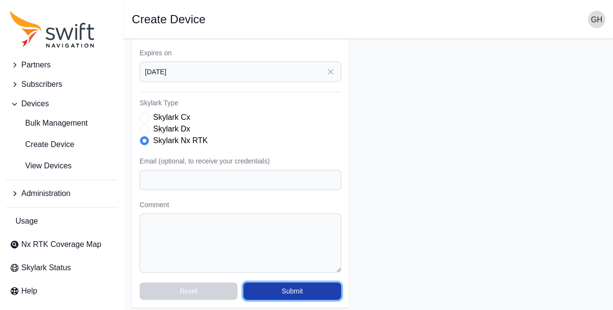
click at [282, 289] on button "Submit" at bounding box center [292, 290] width 98 height 17
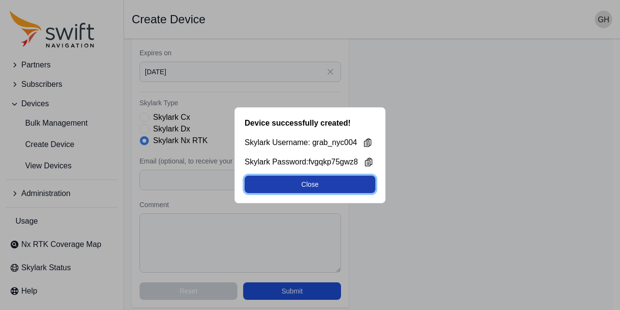
click at [332, 178] on button "Close" at bounding box center [310, 183] width 131 height 17
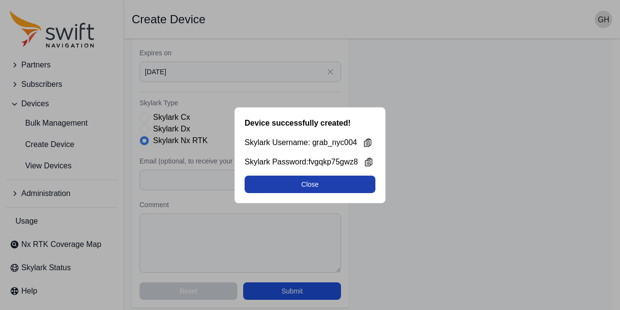
select select "3f7c8ae7-4574-44cd-b1e2-e924d7be4325"
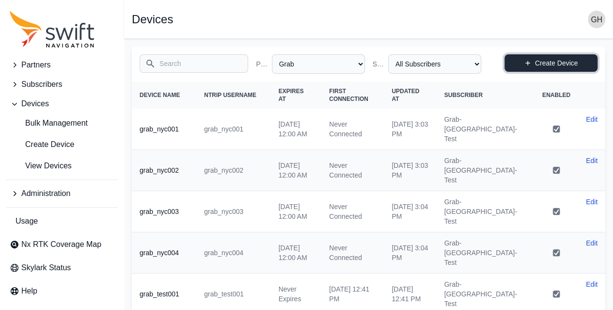
click at [518, 60] on link "Create Device" at bounding box center [551, 62] width 93 height 17
select select "3f7c8ae7-4574-44cd-b1e2-e924d7be4325"
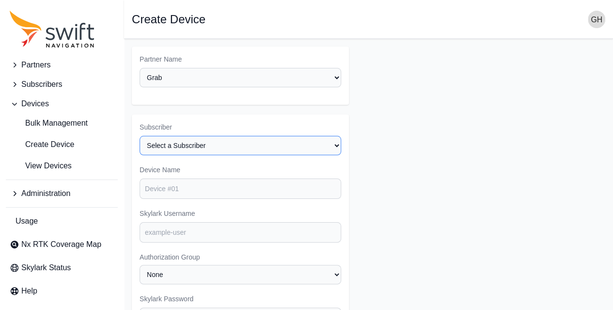
click at [196, 145] on select "Select a Subscriber Grab-debugging Grab-Mobile-Test Grab-[GEOGRAPHIC_DATA]-Test" at bounding box center [241, 145] width 202 height 19
select select "c7e21f22-422a-4487-960d-239937907488"
click at [140, 136] on select "Select a Subscriber Grab-debugging Grab-Mobile-Test Grab-[GEOGRAPHIC_DATA]-Test" at bounding box center [241, 145] width 202 height 19
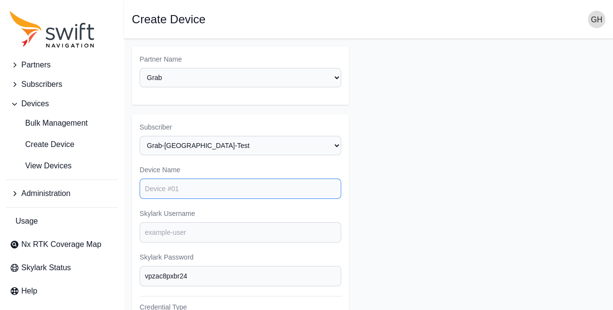
click at [186, 194] on input "Device Name" at bounding box center [241, 188] width 202 height 20
paste input "fvgqkp75gwz8"
drag, startPoint x: 187, startPoint y: 190, endPoint x: 126, endPoint y: 185, distance: 61.2
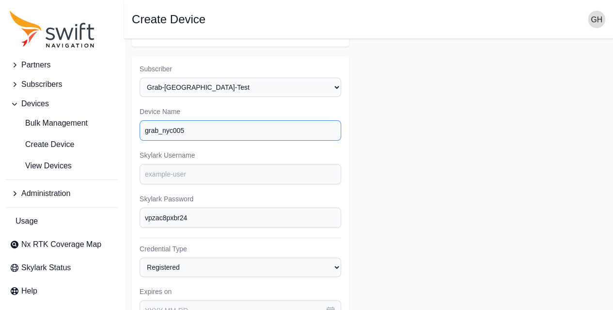
type input "grab_nyc005"
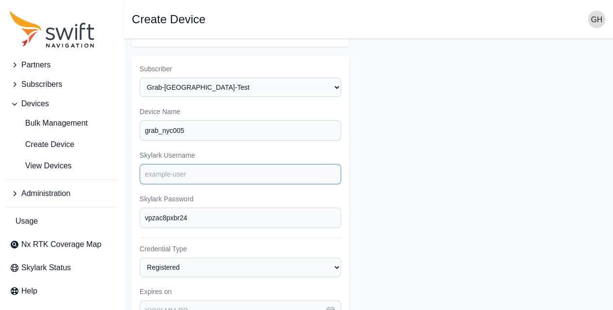
click at [177, 178] on input "Skylark Username" at bounding box center [241, 174] width 202 height 20
paste input "grab_nyc005"
type input "grab_nyc005"
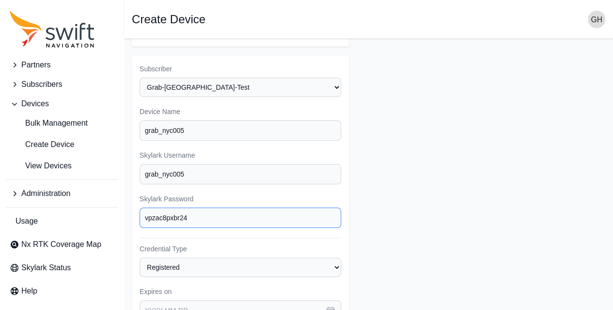
drag, startPoint x: 191, startPoint y: 213, endPoint x: 128, endPoint y: 215, distance: 62.6
click at [128, 215] on main "Open sidebar Create Device Partner Name Select a Partner AlpsAlpine Asensing Ba…" at bounding box center [368, 267] width 489 height 573
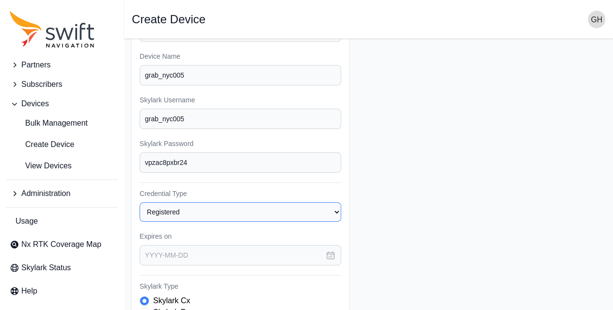
scroll to position [117, 0]
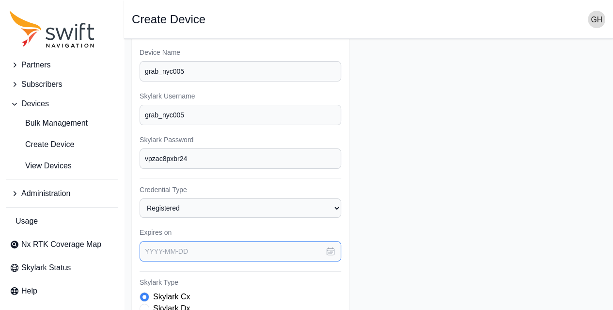
click at [188, 243] on div "[DATE] Sun Mon Tue Wed Thu Fri Sat 27 28 29 30 31 1 2 3 4 5 6 7 8 9 10 11 12 13…" at bounding box center [241, 251] width 202 height 20
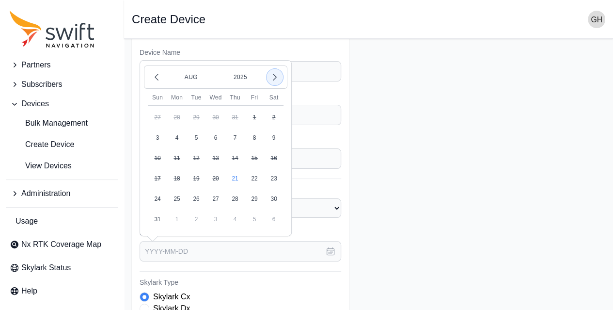
click at [271, 74] on icon "button" at bounding box center [275, 77] width 10 height 10
click at [274, 155] on button "15" at bounding box center [273, 157] width 19 height 19
type input "[DATE]"
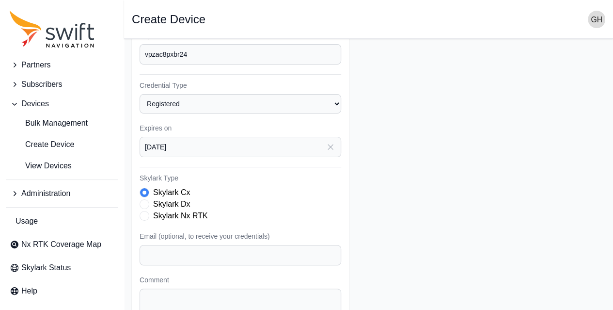
scroll to position [252, 0]
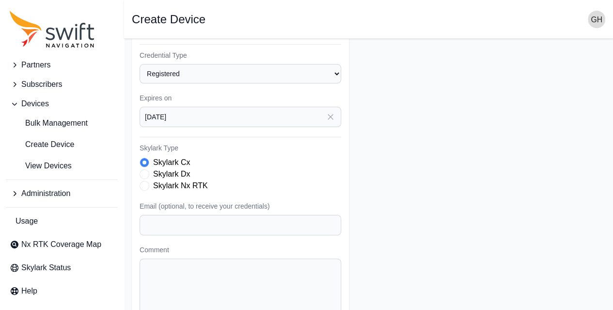
click at [192, 182] on label "Skylark Nx RTK" at bounding box center [180, 186] width 55 height 12
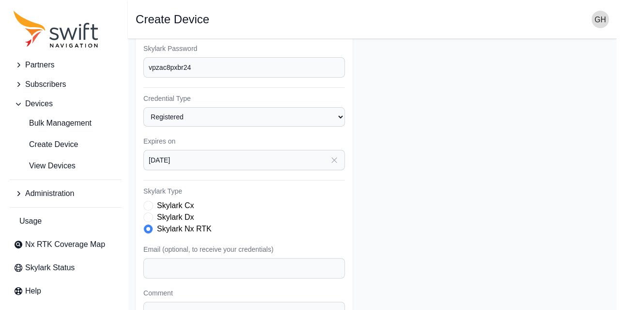
scroll to position [297, 0]
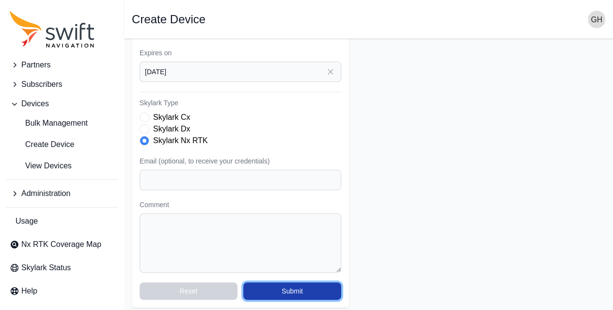
click at [295, 285] on button "Submit" at bounding box center [292, 290] width 98 height 17
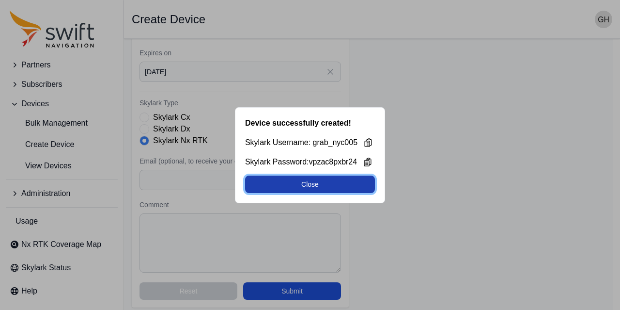
click at [349, 187] on button "Close" at bounding box center [310, 183] width 130 height 17
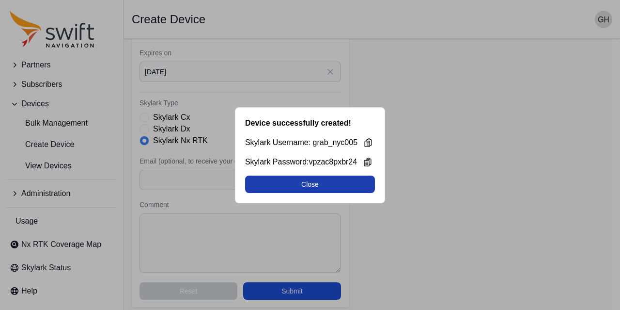
select select "3f7c8ae7-4574-44cd-b1e2-e924d7be4325"
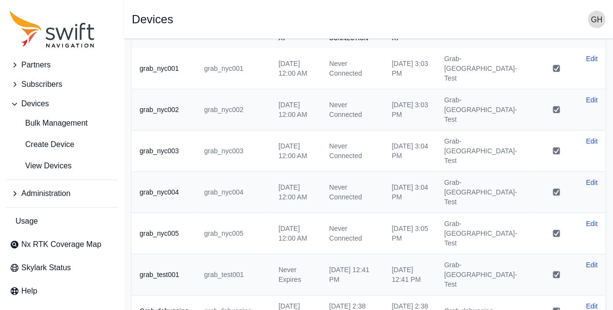
scroll to position [61, 0]
click at [589, 177] on link "Edit" at bounding box center [592, 182] width 12 height 10
select select "3f7c8ae7-4574-44cd-b1e2-e924d7be4325"
select select "c7e21f22-422a-4487-960d-239937907488"
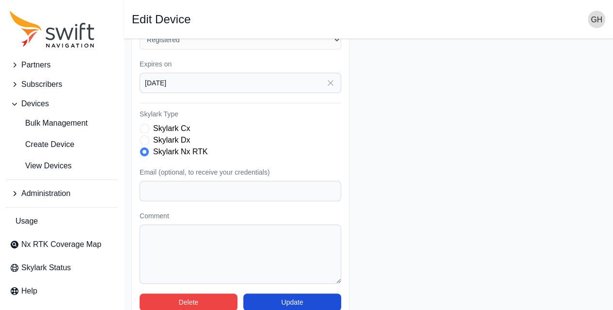
scroll to position [316, 0]
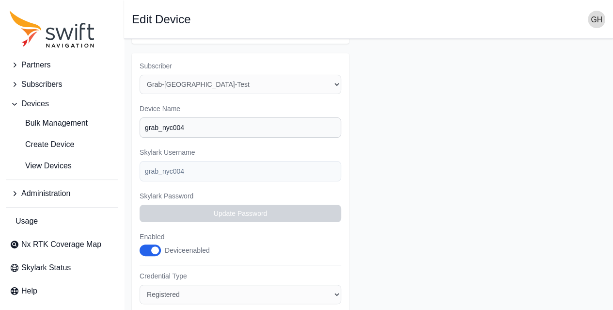
select select "3f7c8ae7-4574-44cd-b1e2-e924d7be4325"
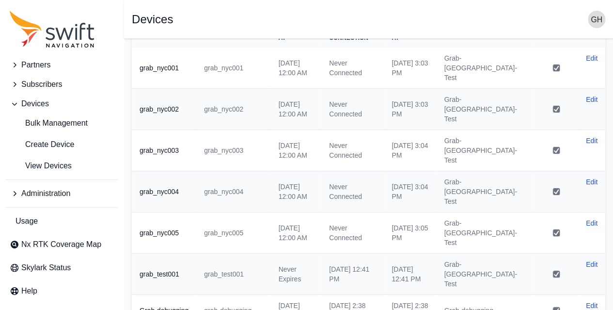
click at [598, 130] on td "Edit" at bounding box center [591, 140] width 27 height 21
click at [596, 136] on link "Edit" at bounding box center [592, 141] width 12 height 10
select select "3f7c8ae7-4574-44cd-b1e2-e924d7be4325"
select select "c7e21f22-422a-4487-960d-239937907488"
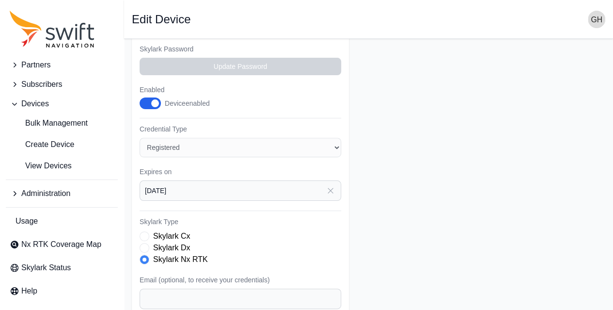
scroll to position [306, 0]
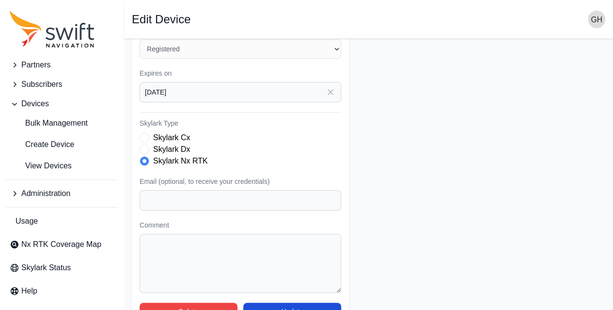
scroll to position [61, 0]
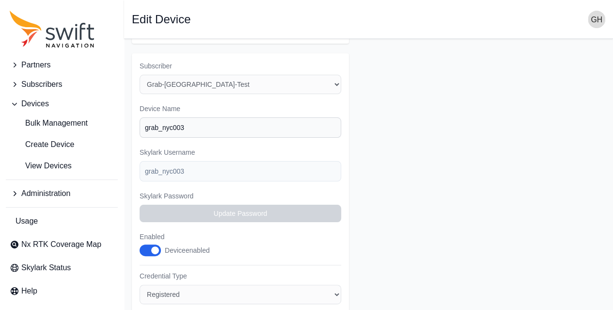
select select "3f7c8ae7-4574-44cd-b1e2-e924d7be4325"
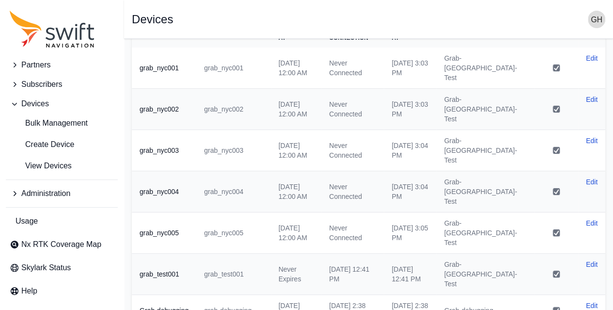
click at [598, 89] on td "Edit" at bounding box center [591, 99] width 27 height 21
click at [595, 95] on link "Edit" at bounding box center [592, 100] width 12 height 10
select select "3f7c8ae7-4574-44cd-b1e2-e924d7be4325"
select select "c7e21f22-422a-4487-960d-239937907488"
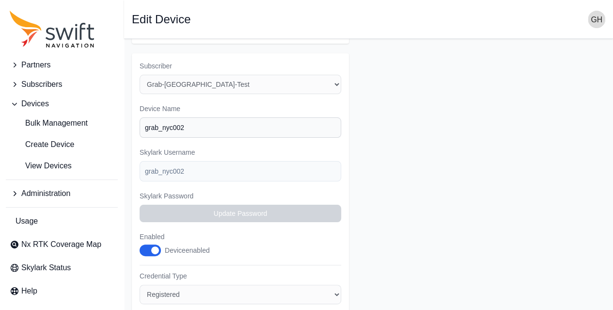
scroll to position [295, 0]
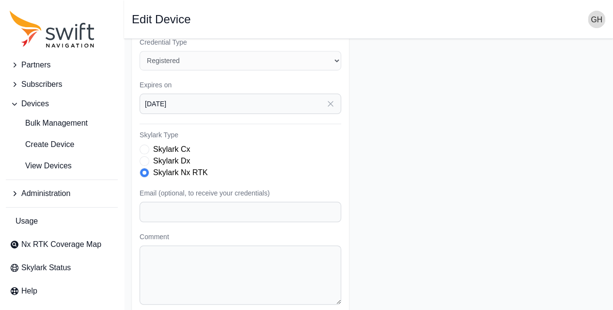
select select "3f7c8ae7-4574-44cd-b1e2-e924d7be4325"
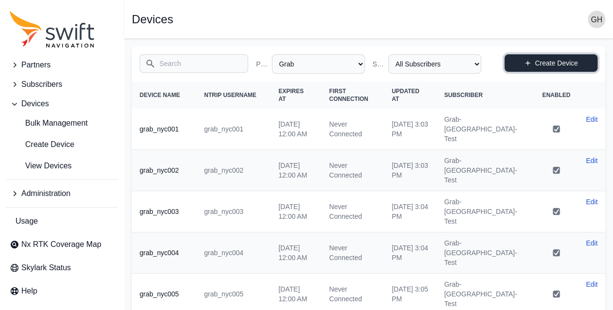
click at [552, 68] on link "Create Device" at bounding box center [551, 62] width 93 height 17
select select "3f7c8ae7-4574-44cd-b1e2-e924d7be4325"
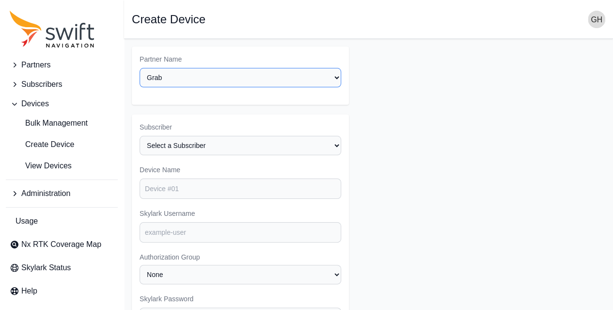
click at [247, 76] on select "Select a Partner AlpsAlpine Asensing Bad Elf Bench Mark Equipment & Supplies In…" at bounding box center [241, 77] width 202 height 19
click at [214, 144] on select "Select a Subscriber Grab-debugging Grab-Mobile-Test Grab-[GEOGRAPHIC_DATA]-Test" at bounding box center [241, 145] width 202 height 19
select select "c7e21f22-422a-4487-960d-239937907488"
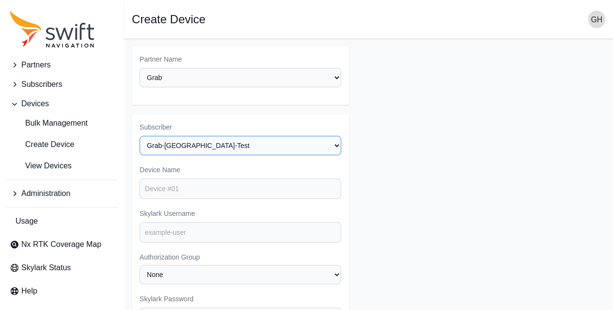
click at [140, 136] on select "Select a Subscriber Grab-debugging Grab-Mobile-Test Grab-[GEOGRAPHIC_DATA]-Test" at bounding box center [241, 145] width 202 height 19
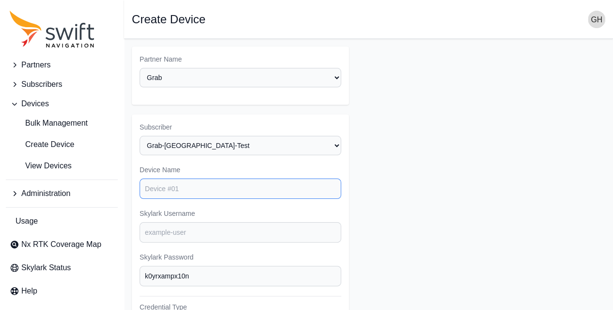
click at [193, 186] on input "Device Name" at bounding box center [241, 188] width 202 height 20
type input "grab_nyc006"
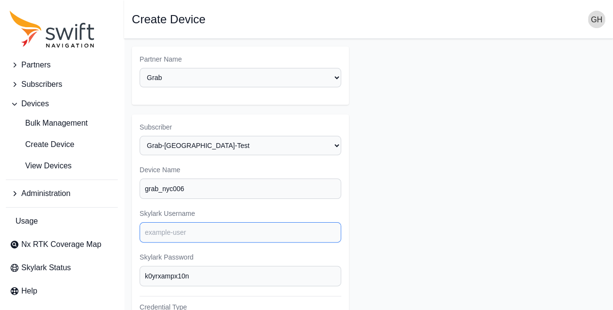
scroll to position [37, 0]
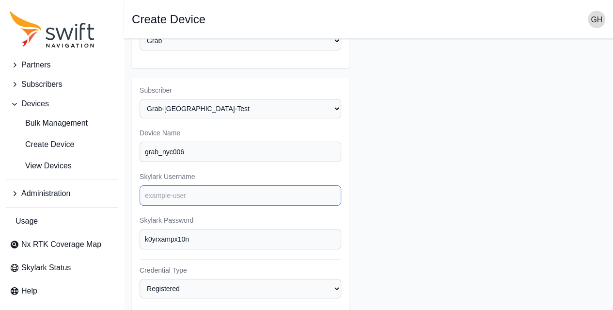
click at [190, 193] on input "Skylark Username" at bounding box center [241, 195] width 202 height 20
paste input "vpzac8pxbr24"
type input "vpzac8pxbr24"
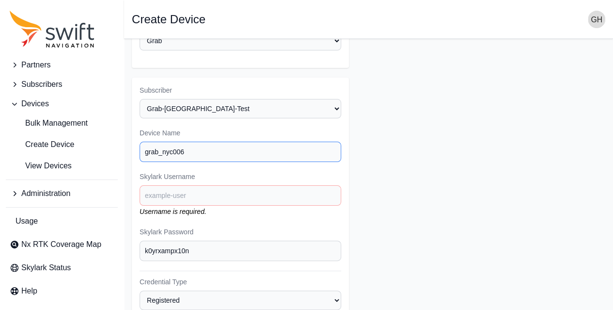
drag, startPoint x: 191, startPoint y: 149, endPoint x: 143, endPoint y: 151, distance: 47.5
click at [143, 151] on input "grab_nyc006" at bounding box center [241, 152] width 202 height 20
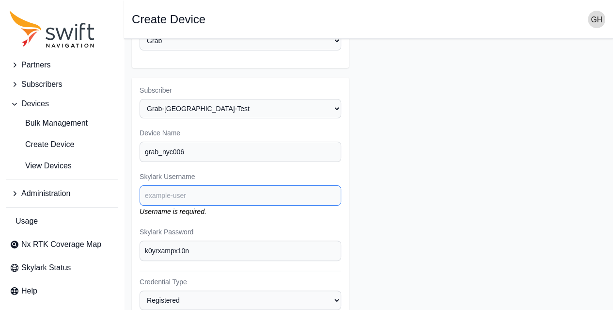
click at [160, 193] on input "Skylark Username" at bounding box center [241, 195] width 202 height 20
paste input "grab_nyc006"
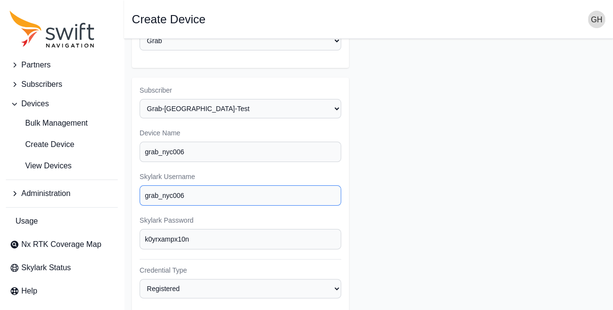
scroll to position [48, 0]
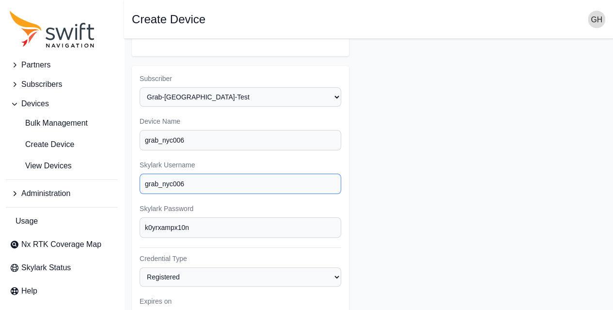
type input "grab_nyc006"
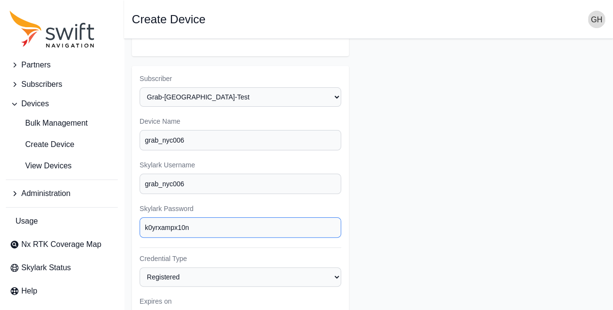
click at [196, 226] on input "k0yrxampx10n" at bounding box center [241, 227] width 202 height 20
drag, startPoint x: 196, startPoint y: 226, endPoint x: 130, endPoint y: 225, distance: 65.9
click at [130, 225] on main "Open sidebar Create Device Partner Name Select a Partner AlpsAlpine Asensing Ba…" at bounding box center [368, 276] width 489 height 573
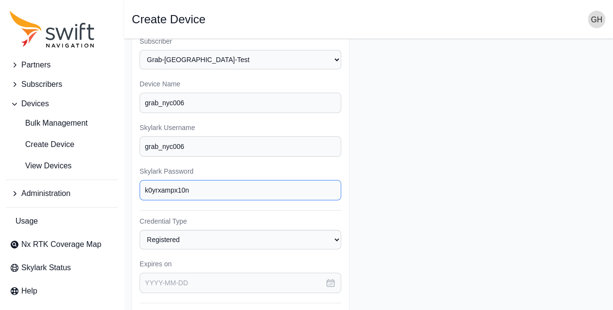
scroll to position [86, 0]
click at [332, 280] on icon "button" at bounding box center [331, 282] width 10 height 10
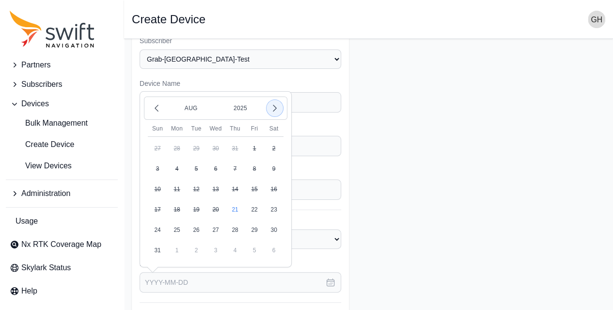
click at [279, 106] on icon "button" at bounding box center [275, 108] width 10 height 10
click at [271, 182] on button "15" at bounding box center [273, 188] width 19 height 19
type input "[DATE]"
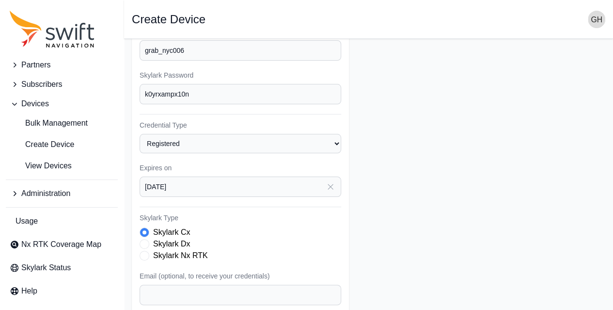
scroll to position [186, 0]
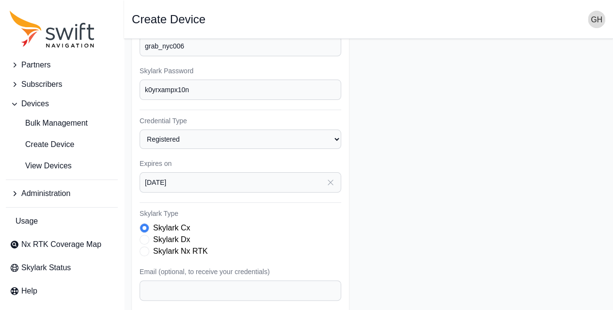
click at [192, 245] on label "Skylark Nx RTK" at bounding box center [180, 251] width 55 height 12
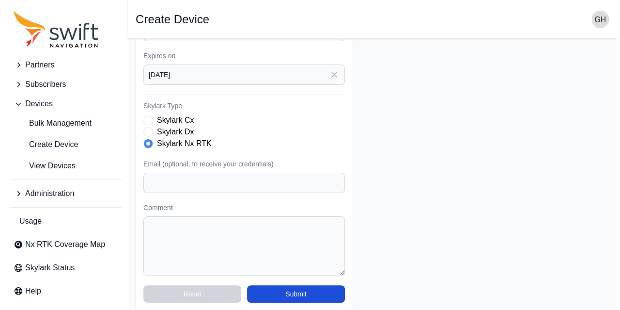
scroll to position [297, 0]
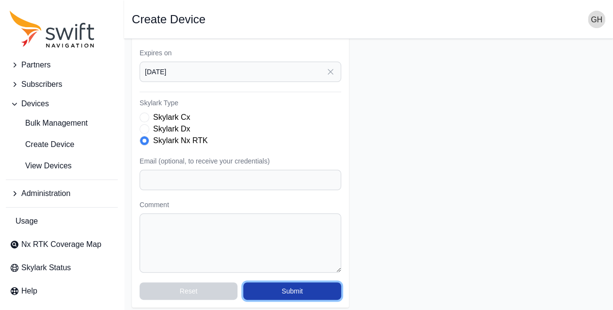
click at [272, 285] on button "Submit" at bounding box center [292, 290] width 98 height 17
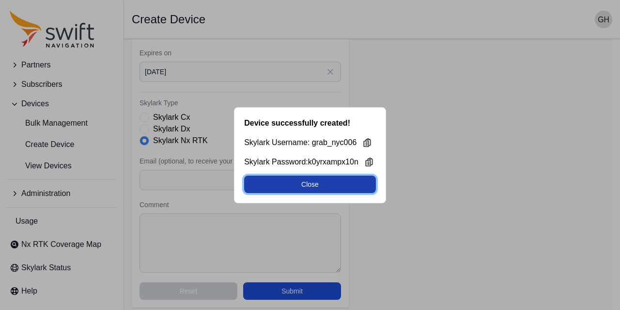
click at [330, 181] on button "Close" at bounding box center [310, 183] width 132 height 17
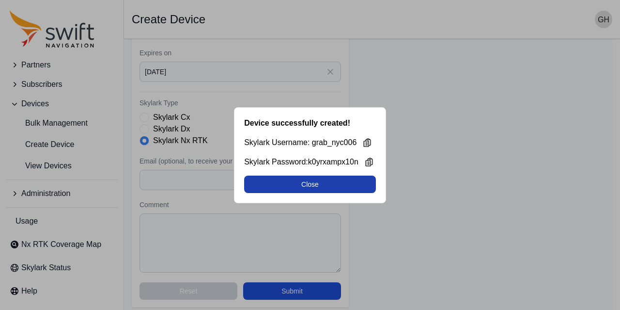
select select "3f7c8ae7-4574-44cd-b1e2-e924d7be4325"
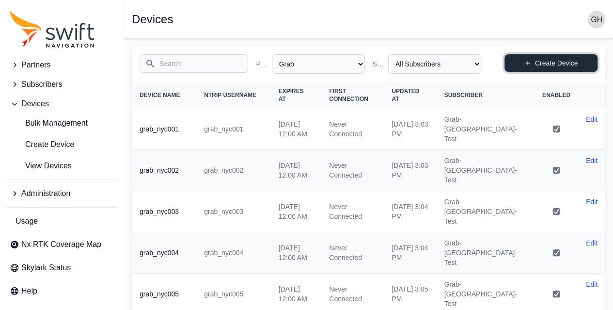
click at [549, 56] on link "Create Device" at bounding box center [551, 62] width 93 height 17
select select "3f7c8ae7-4574-44cd-b1e2-e924d7be4325"
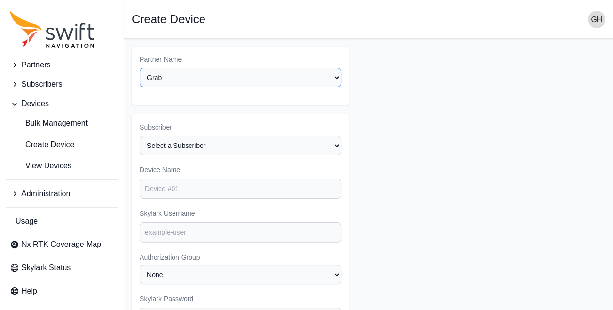
click at [206, 72] on select "Select a Partner AlpsAlpine Asensing Bad Elf Bench Mark Equipment & Supplies In…" at bounding box center [241, 77] width 202 height 19
click at [270, 146] on select "Select a Subscriber Grab-debugging Grab-Mobile-Test Grab-[GEOGRAPHIC_DATA]-Test" at bounding box center [241, 145] width 202 height 19
select select "c7e21f22-422a-4487-960d-239937907488"
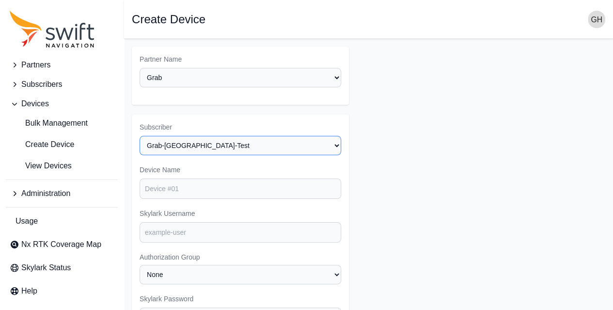
click at [140, 136] on select "Select a Subscriber Grab-debugging Grab-Mobile-Test Grab-[GEOGRAPHIC_DATA]-Test" at bounding box center [241, 145] width 202 height 19
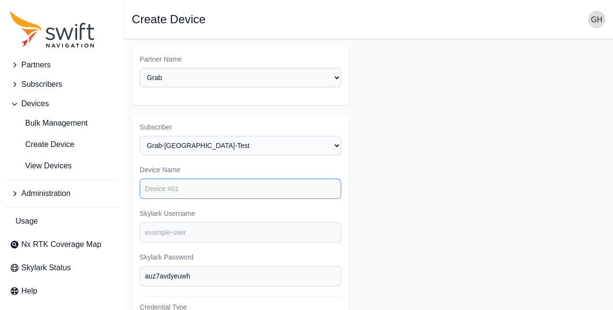
click at [228, 190] on input "Device Name" at bounding box center [241, 188] width 202 height 20
type input "grab_nyc007"
drag, startPoint x: 213, startPoint y: 187, endPoint x: 122, endPoint y: 194, distance: 91.5
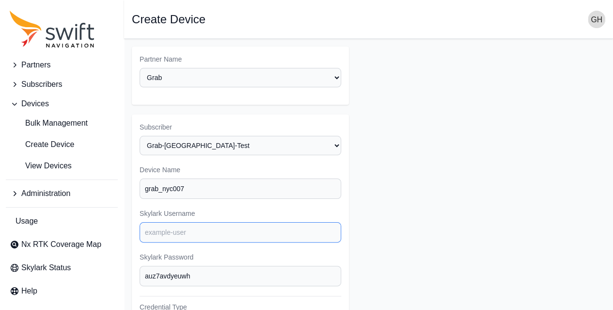
click at [156, 230] on input "Skylark Username" at bounding box center [241, 232] width 202 height 20
paste input "grab_nyc007"
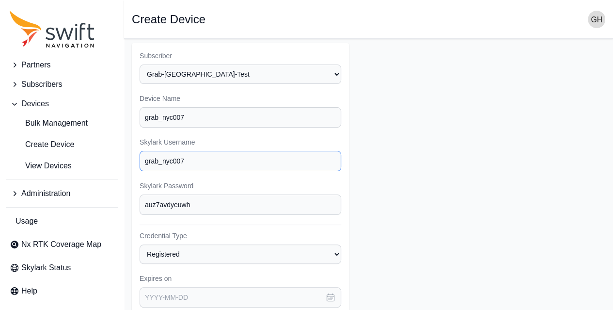
scroll to position [72, 0]
type input "grab_nyc007"
drag, startPoint x: 191, startPoint y: 199, endPoint x: 132, endPoint y: 199, distance: 59.1
click at [132, 199] on div "Subscriber Select a Subscriber Grab-debugging Grab-Mobile-Test Grab-[GEOGRAPHIC…" at bounding box center [240, 288] width 217 height 490
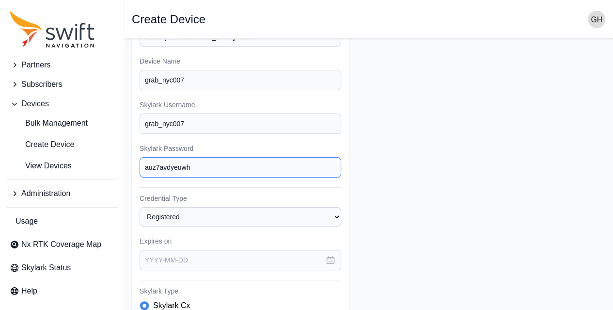
scroll to position [109, 0]
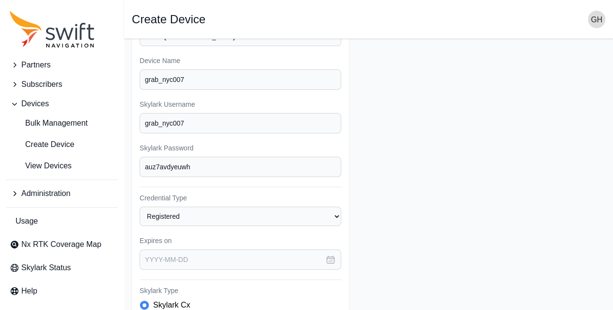
click at [328, 249] on button "button" at bounding box center [330, 259] width 21 height 20
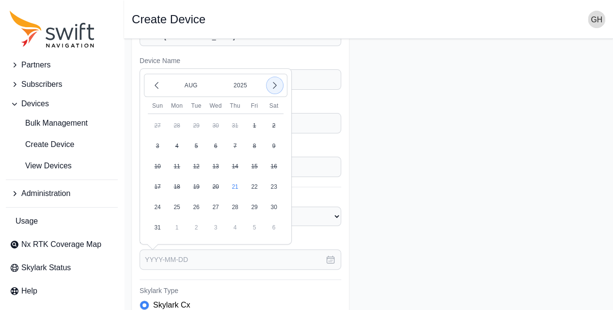
click at [272, 82] on icon "button" at bounding box center [275, 85] width 10 height 10
click at [271, 159] on button "15" at bounding box center [273, 166] width 19 height 19
type input "[DATE]"
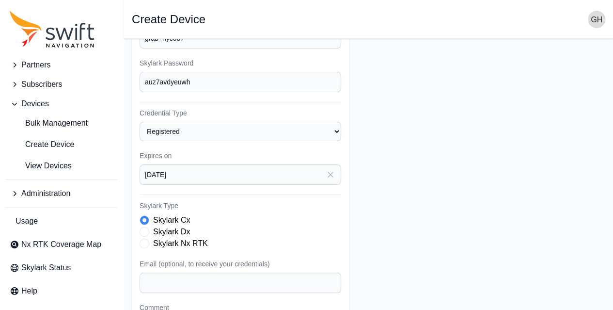
scroll to position [194, 0]
click at [200, 239] on label "Skylark Nx RTK" at bounding box center [180, 243] width 55 height 12
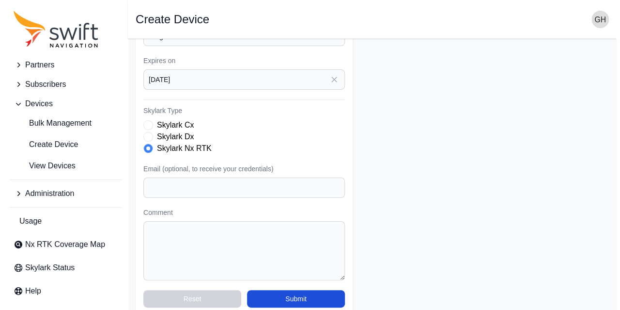
scroll to position [290, 0]
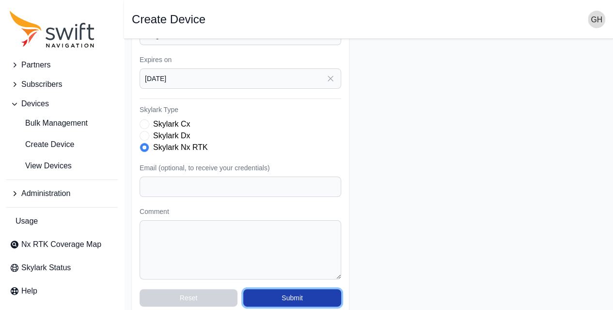
click at [303, 295] on button "Submit" at bounding box center [292, 297] width 98 height 17
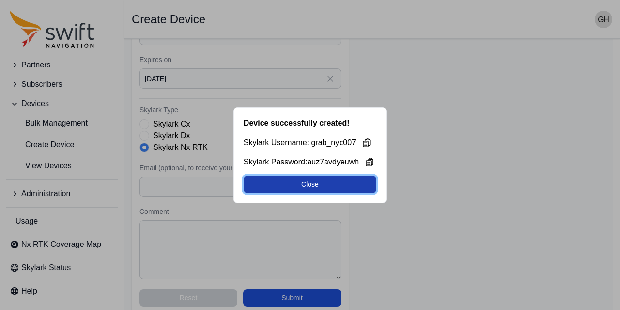
click at [347, 182] on button "Close" at bounding box center [310, 183] width 133 height 17
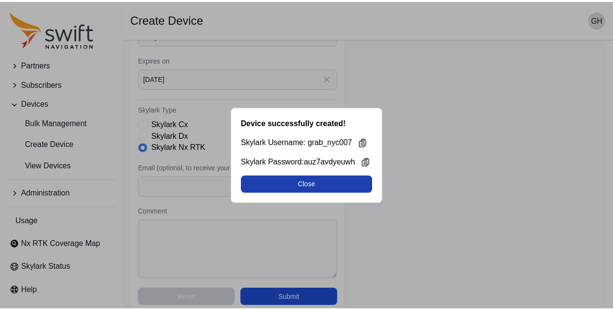
scroll to position [245, 0]
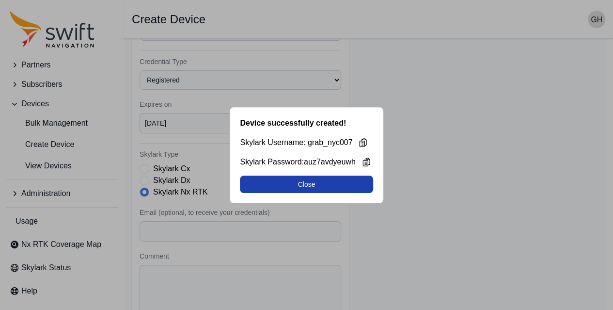
select select "3f7c8ae7-4574-44cd-b1e2-e924d7be4325"
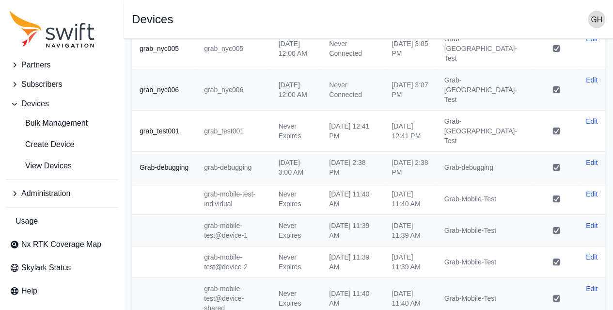
scroll to position [0, 0]
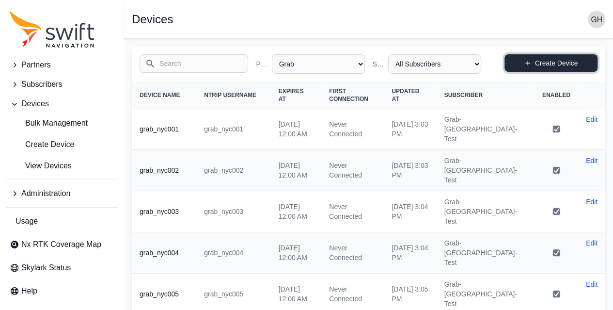
click at [532, 64] on link "Create Device" at bounding box center [551, 62] width 93 height 17
select select "3f7c8ae7-4574-44cd-b1e2-e924d7be4325"
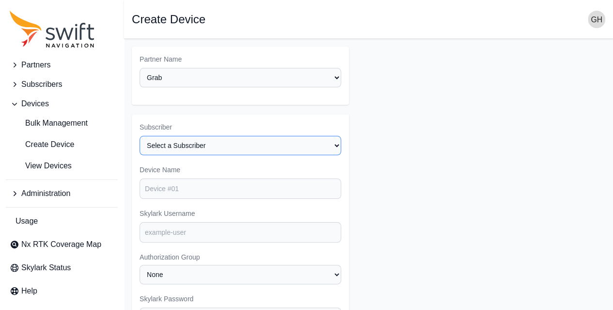
click at [221, 147] on select "Select a Subscriber Grab-debugging Grab-Mobile-Test Grab-[GEOGRAPHIC_DATA]-Test" at bounding box center [241, 145] width 202 height 19
select select "c7e21f22-422a-4487-960d-239937907488"
click at [140, 136] on select "Select a Subscriber Grab-debugging Grab-Mobile-Test Grab-[GEOGRAPHIC_DATA]-Test" at bounding box center [241, 145] width 202 height 19
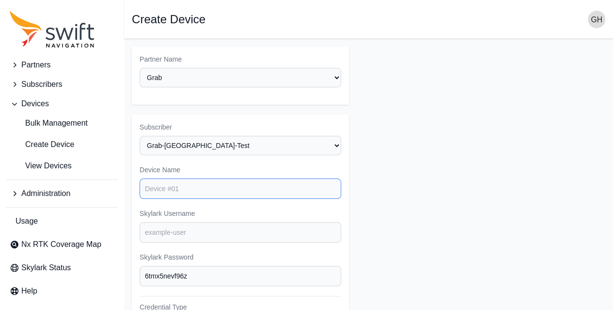
click at [206, 184] on input "Device Name" at bounding box center [241, 188] width 202 height 20
drag, startPoint x: 206, startPoint y: 184, endPoint x: 115, endPoint y: 184, distance: 90.6
type input "grab_nyc008"
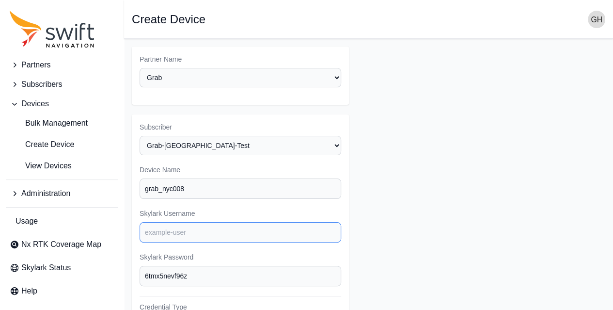
click at [175, 236] on input "Skylark Username" at bounding box center [241, 232] width 202 height 20
paste input "grab_nyc008"
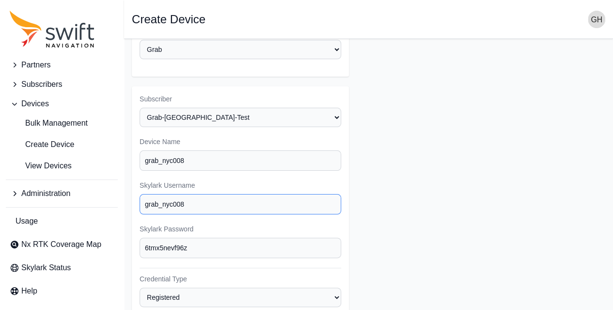
scroll to position [31, 0]
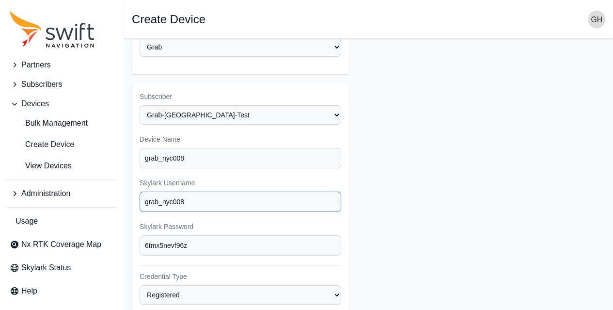
type input "grab_nyc008"
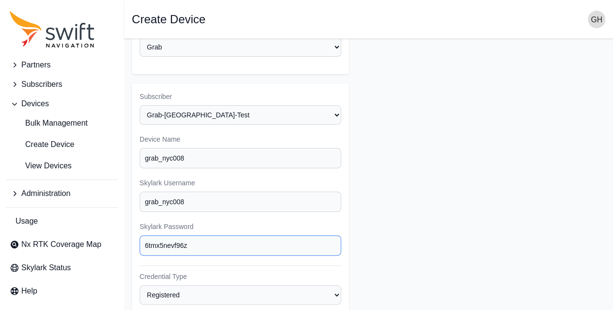
drag, startPoint x: 194, startPoint y: 241, endPoint x: 137, endPoint y: 239, distance: 57.2
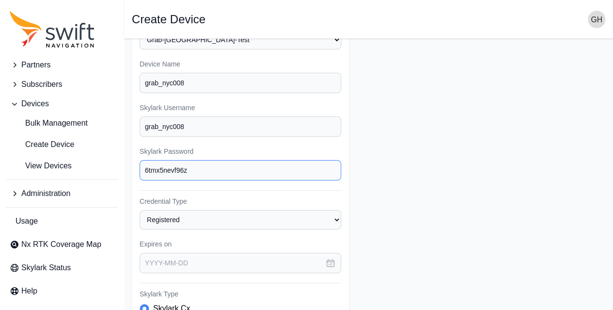
scroll to position [106, 0]
click at [173, 259] on input "text" at bounding box center [241, 262] width 202 height 20
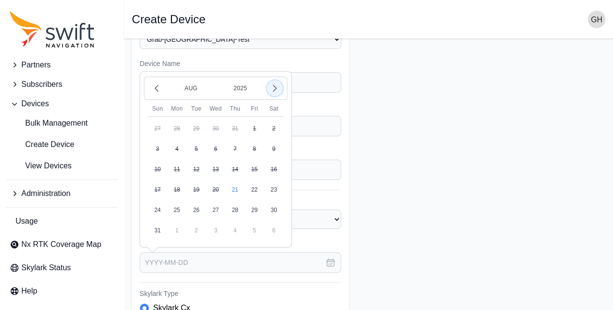
click at [276, 83] on icon "button" at bounding box center [275, 88] width 10 height 10
click at [275, 161] on button "15" at bounding box center [273, 168] width 19 height 19
type input "[DATE]"
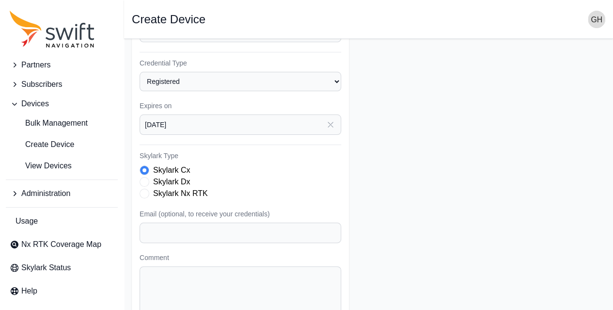
scroll to position [248, 0]
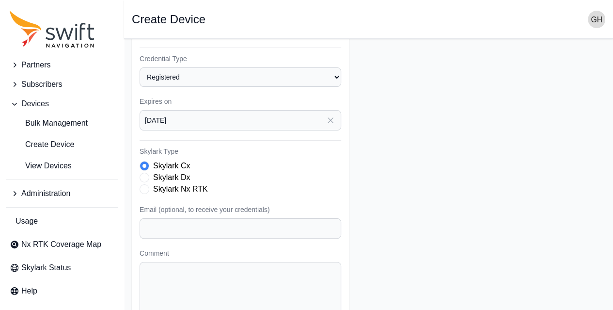
click at [197, 183] on label "Skylark Nx RTK" at bounding box center [180, 189] width 55 height 12
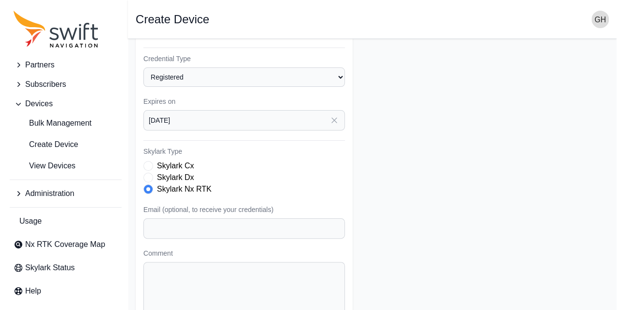
scroll to position [297, 0]
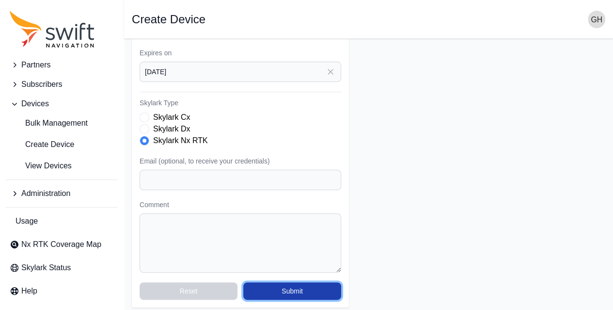
click at [291, 286] on button "Submit" at bounding box center [292, 290] width 98 height 17
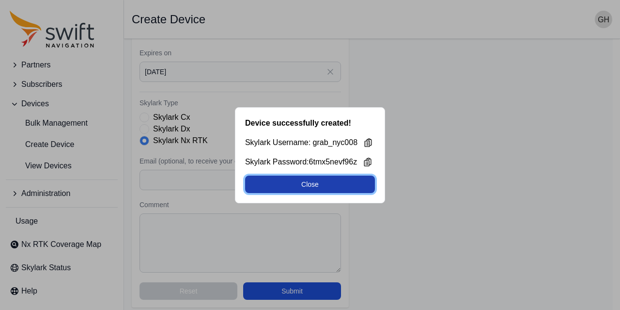
click at [366, 189] on button "Close" at bounding box center [310, 183] width 130 height 17
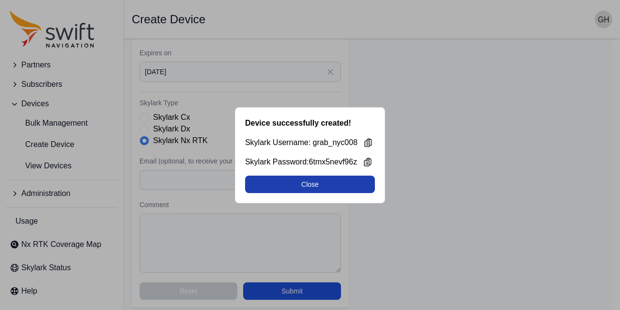
select select "3f7c8ae7-4574-44cd-b1e2-e924d7be4325"
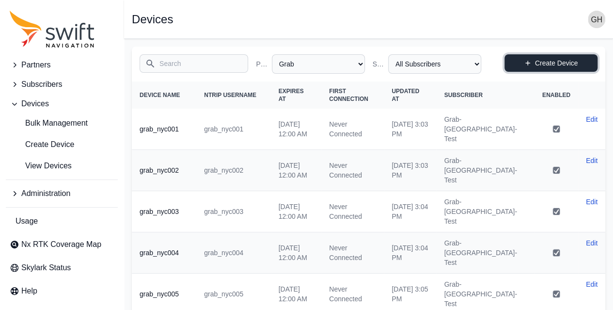
click at [528, 64] on icon at bounding box center [527, 63] width 7 height 7
select select "3f7c8ae7-4574-44cd-b1e2-e924d7be4325"
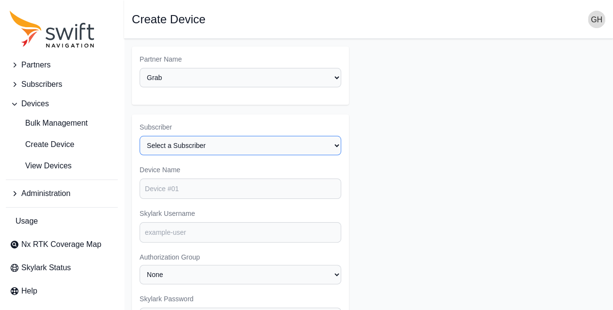
click at [231, 145] on select "Select a Subscriber Grab-debugging Grab-Mobile-Test Grab-[GEOGRAPHIC_DATA]-Test" at bounding box center [241, 145] width 202 height 19
select select "c7e21f22-422a-4487-960d-239937907488"
click at [140, 136] on select "Select a Subscriber Grab-debugging Grab-Mobile-Test Grab-[GEOGRAPHIC_DATA]-Test" at bounding box center [241, 145] width 202 height 19
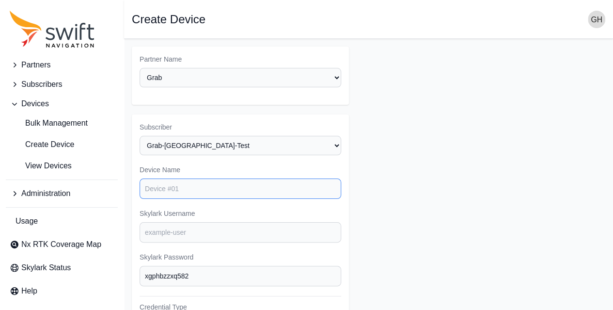
click at [206, 185] on input "Device Name" at bounding box center [241, 188] width 202 height 20
type input "grab_nyc009"
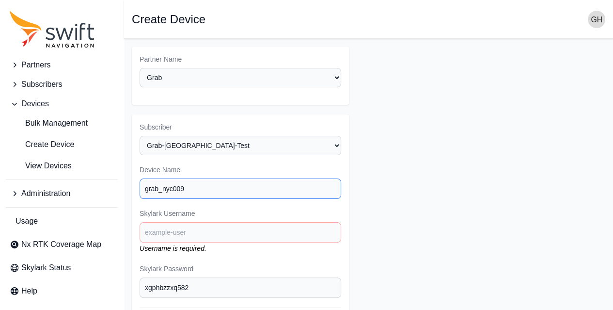
drag, startPoint x: 206, startPoint y: 185, endPoint x: 128, endPoint y: 191, distance: 78.7
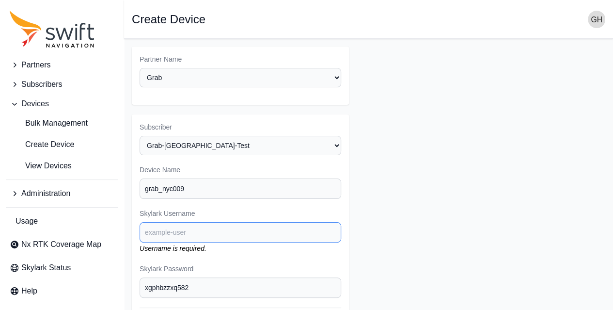
click at [174, 226] on input "Skylark Username" at bounding box center [241, 232] width 202 height 20
paste input "grab_nyc009"
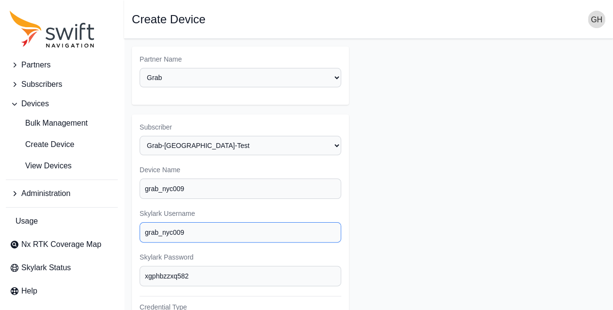
scroll to position [110, 0]
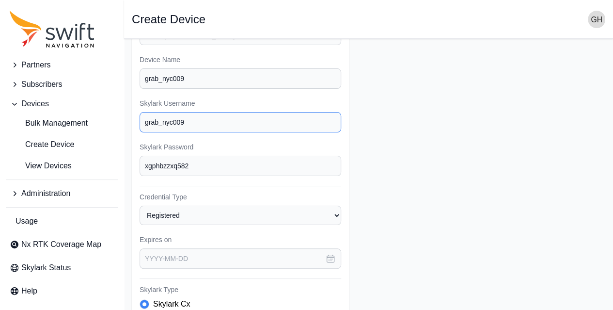
type input "grab_nyc009"
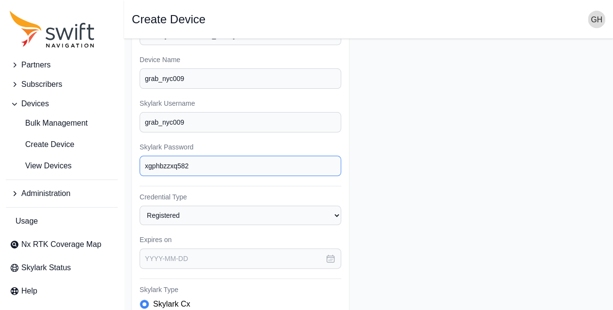
drag, startPoint x: 197, startPoint y: 165, endPoint x: 125, endPoint y: 166, distance: 71.7
click at [125, 166] on main "Open sidebar Create Device Partner Name Select a Partner AlpsAlpine Asensing Ba…" at bounding box center [368, 215] width 489 height 573
click at [327, 254] on icon "button" at bounding box center [331, 259] width 10 height 10
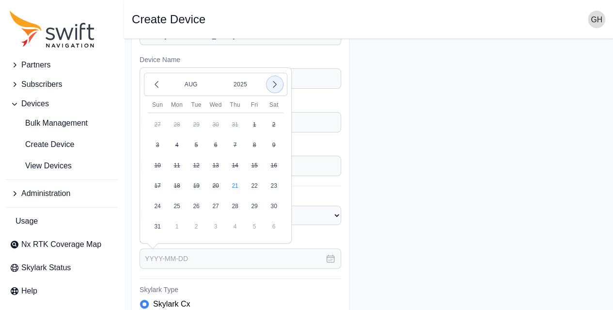
click at [271, 81] on icon "button" at bounding box center [275, 84] width 10 height 10
click at [273, 163] on button "15" at bounding box center [273, 165] width 19 height 19
type input "[DATE]"
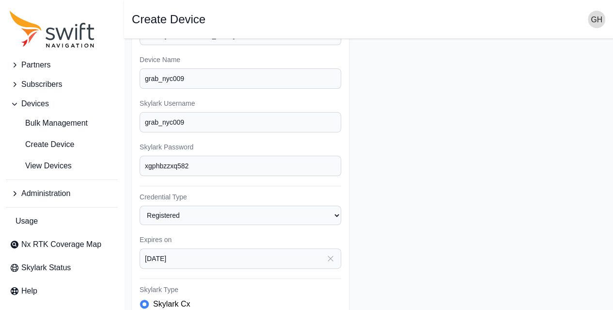
scroll to position [207, 0]
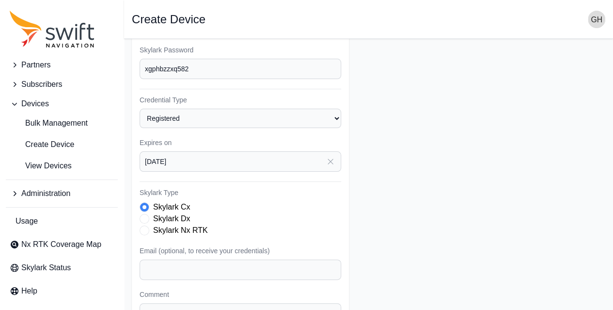
click at [185, 229] on label "Skylark Nx RTK" at bounding box center [180, 230] width 55 height 12
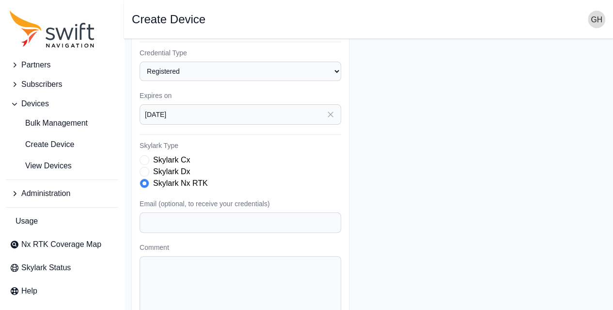
scroll to position [297, 0]
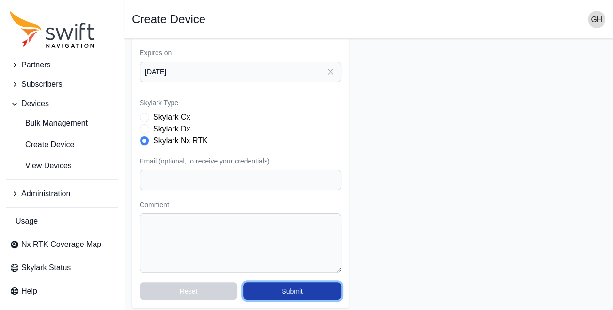
click at [274, 285] on button "Submit" at bounding box center [292, 290] width 98 height 17
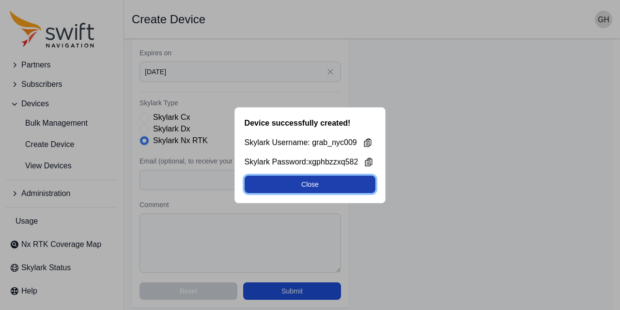
click at [326, 183] on button "Close" at bounding box center [310, 183] width 131 height 17
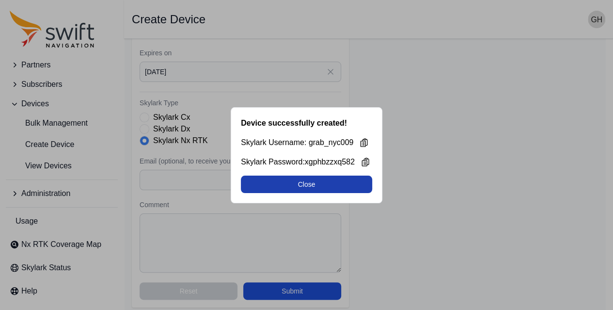
select select "3f7c8ae7-4574-44cd-b1e2-e924d7be4325"
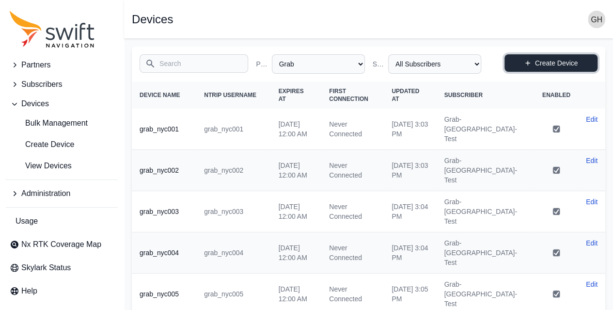
click at [510, 67] on link "Create Device" at bounding box center [551, 62] width 93 height 17
select select "3f7c8ae7-4574-44cd-b1e2-e924d7be4325"
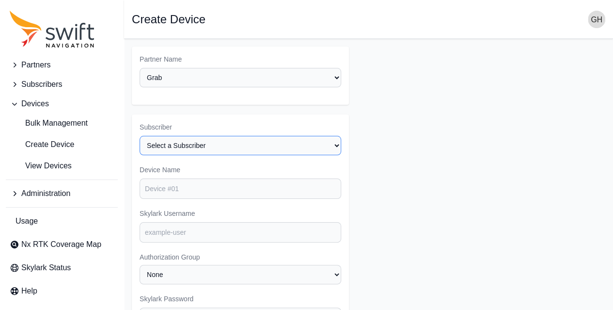
click at [212, 143] on select "Select a Subscriber Grab-debugging Grab-Mobile-Test Grab-[GEOGRAPHIC_DATA]-Test" at bounding box center [241, 145] width 202 height 19
select select "c7e21f22-422a-4487-960d-239937907488"
click at [140, 136] on select "Select a Subscriber Grab-debugging Grab-Mobile-Test Grab-[GEOGRAPHIC_DATA]-Test" at bounding box center [241, 145] width 202 height 19
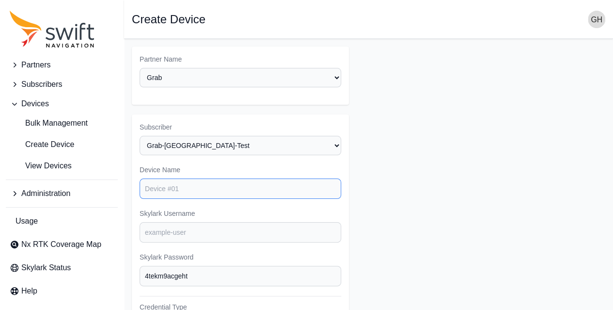
click at [191, 189] on input "Device Name" at bounding box center [241, 188] width 202 height 20
click at [191, 189] on input "grab_nyc010" at bounding box center [241, 188] width 202 height 20
drag, startPoint x: 191, startPoint y: 189, endPoint x: 138, endPoint y: 181, distance: 53.4
type input "grab_nyc010"
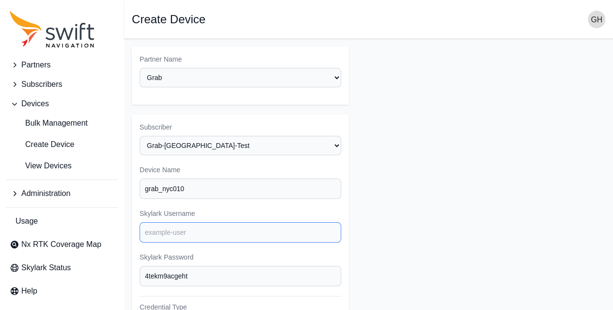
click at [157, 231] on input "Skylark Username" at bounding box center [241, 232] width 202 height 20
paste input "grab_nyc010"
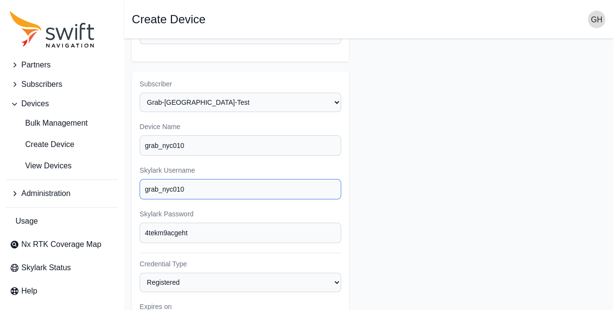
scroll to position [59, 0]
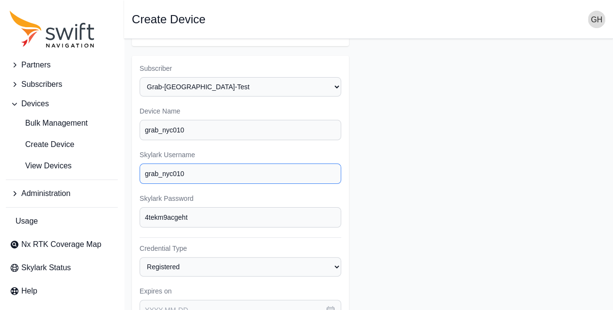
type input "grab_nyc010"
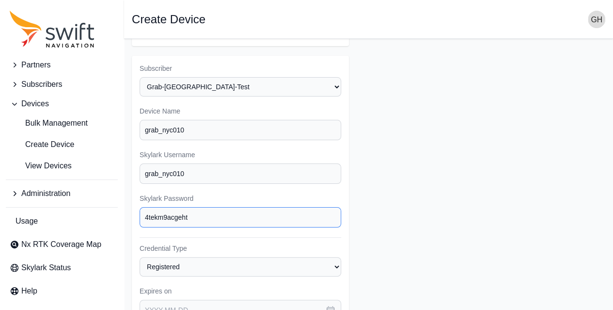
drag, startPoint x: 205, startPoint y: 210, endPoint x: 137, endPoint y: 210, distance: 67.9
click at [137, 210] on div "Subscriber Select a Subscriber Grab-debugging Grab-Mobile-Test Grab-[GEOGRAPHIC…" at bounding box center [240, 301] width 217 height 490
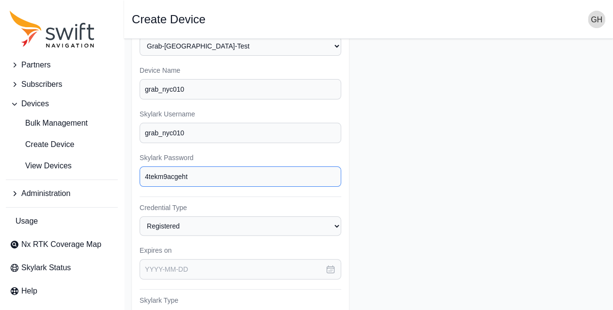
scroll to position [107, 0]
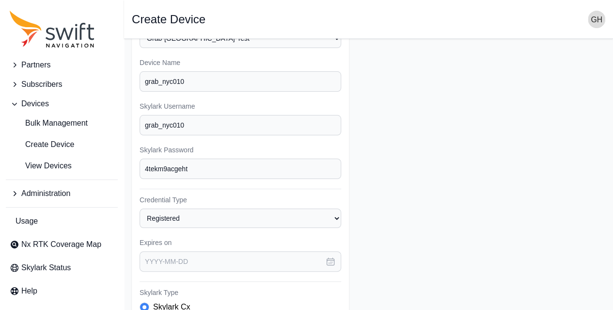
click at [329, 257] on icon "button" at bounding box center [331, 261] width 10 height 10
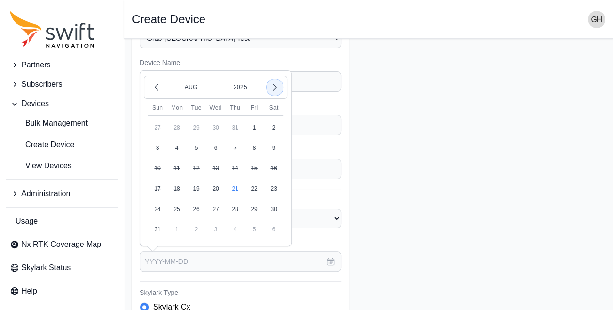
click at [272, 87] on icon "button" at bounding box center [275, 87] width 10 height 10
click at [273, 162] on button "15" at bounding box center [273, 167] width 19 height 19
type input "[DATE]"
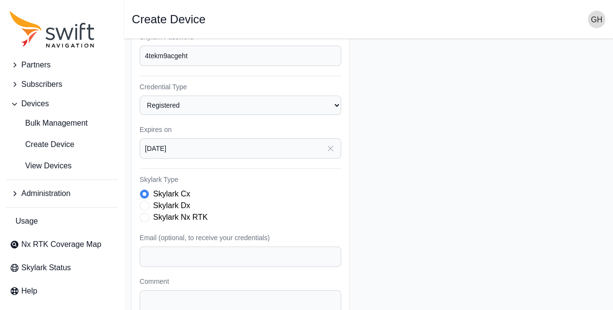
scroll to position [297, 0]
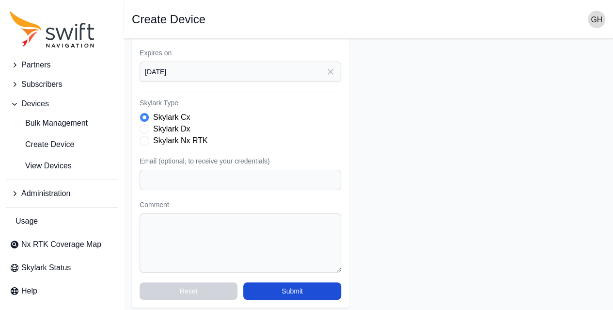
click at [169, 138] on label "Skylark Nx RTK" at bounding box center [180, 141] width 55 height 12
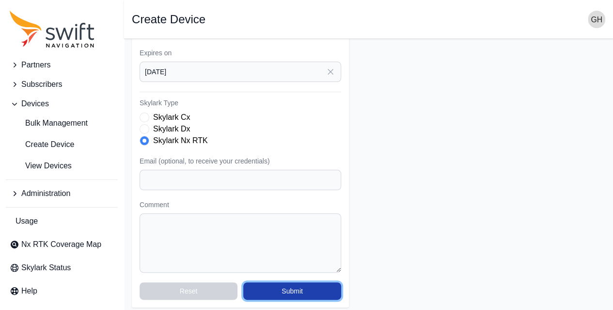
click at [293, 287] on button "Submit" at bounding box center [292, 290] width 98 height 17
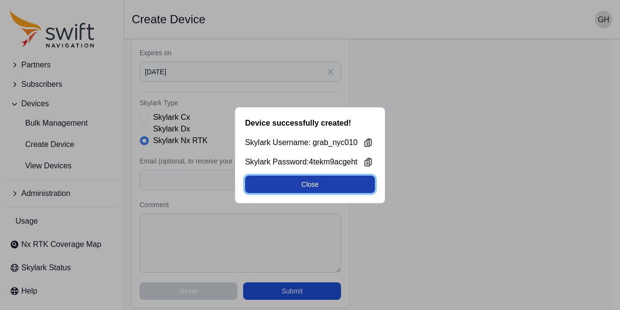
click at [346, 184] on button "Close" at bounding box center [310, 183] width 130 height 17
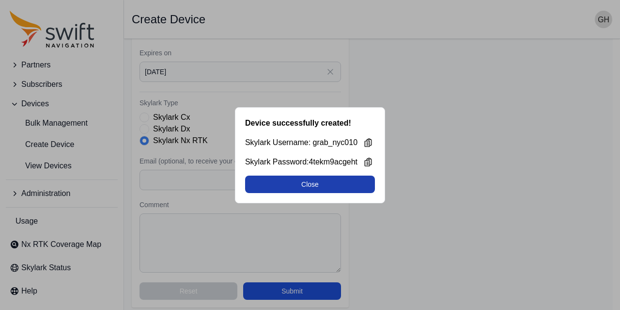
select select "3f7c8ae7-4574-44cd-b1e2-e924d7be4325"
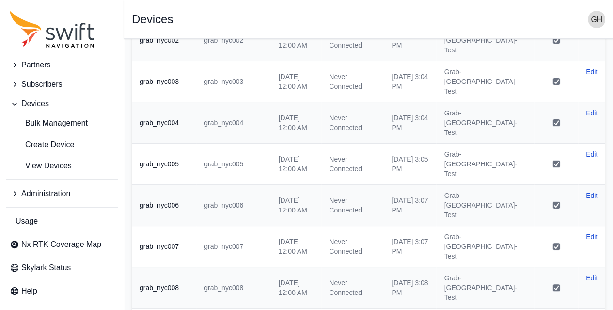
scroll to position [152, 0]
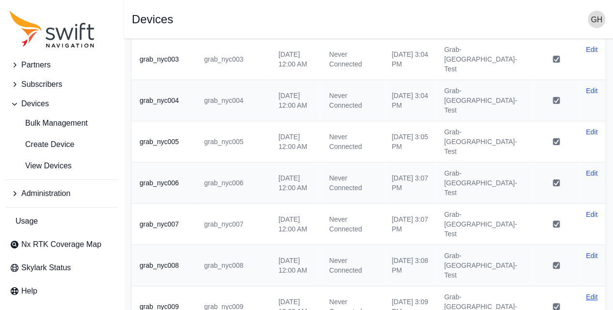
click at [592, 292] on link "Edit" at bounding box center [592, 297] width 12 height 10
select select "3f7c8ae7-4574-44cd-b1e2-e924d7be4325"
select select "c7e21f22-422a-4487-960d-239937907488"
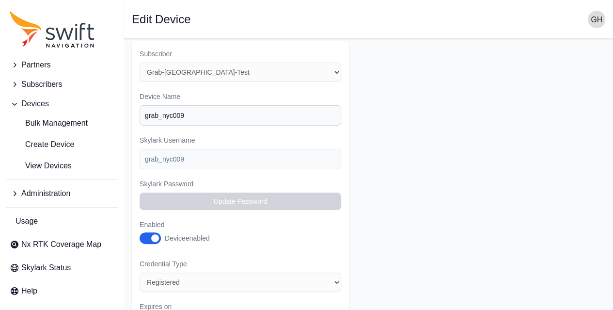
scroll to position [35, 0]
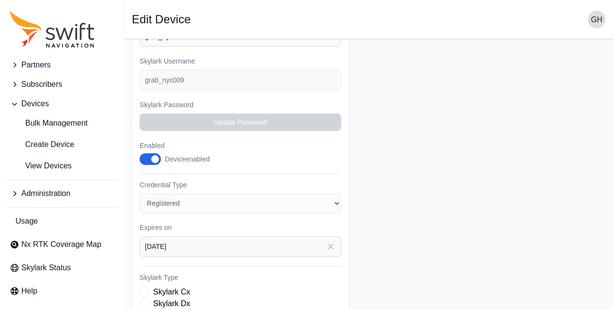
select select "3f7c8ae7-4574-44cd-b1e2-e924d7be4325"
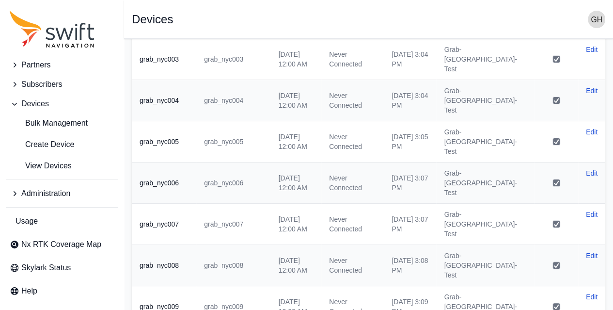
scroll to position [297, 0]
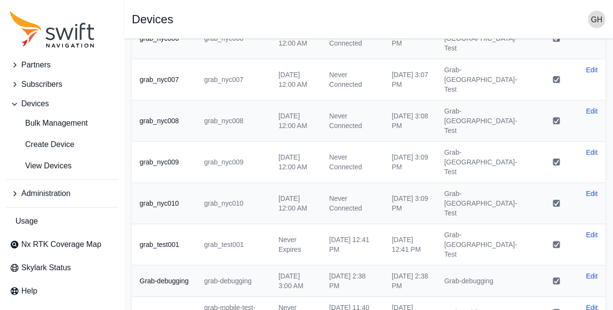
select select "3f7c8ae7-4574-44cd-b1e2-e924d7be4325"
